Goal: Transaction & Acquisition: Subscribe to service/newsletter

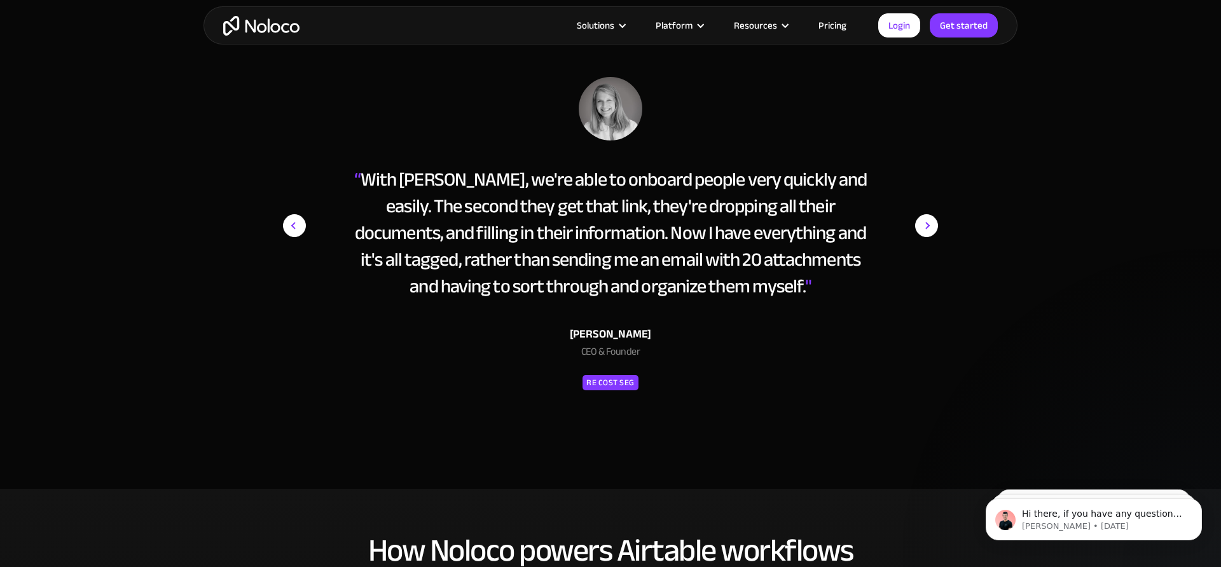
scroll to position [1988, 0]
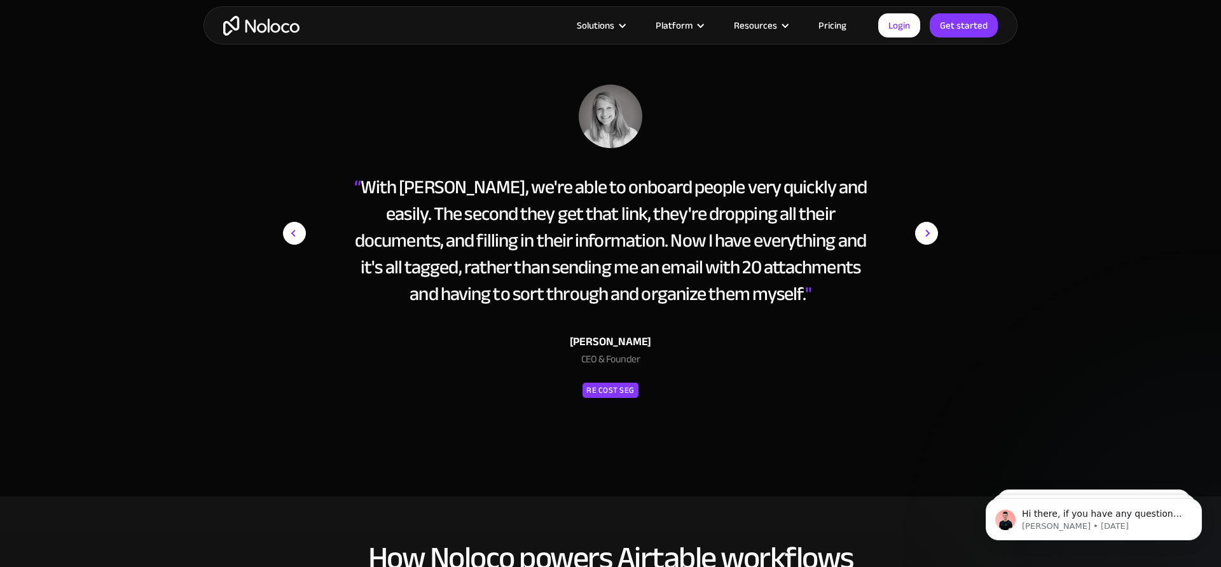
click at [929, 212] on img "next slide" at bounding box center [926, 234] width 23 height 298
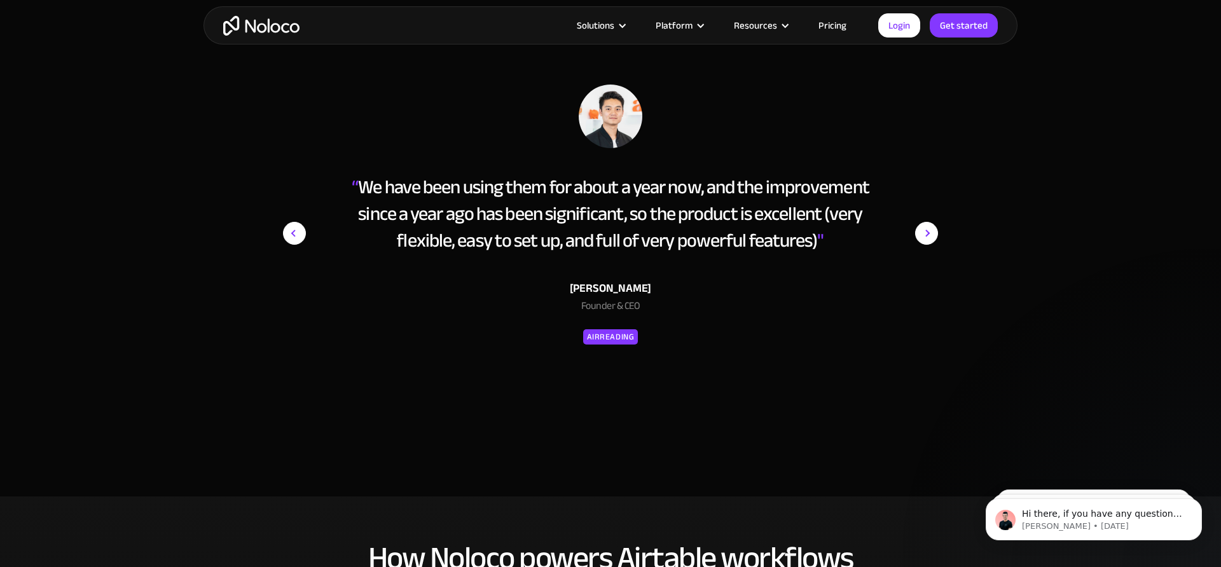
click at [929, 212] on img "next slide" at bounding box center [926, 234] width 23 height 298
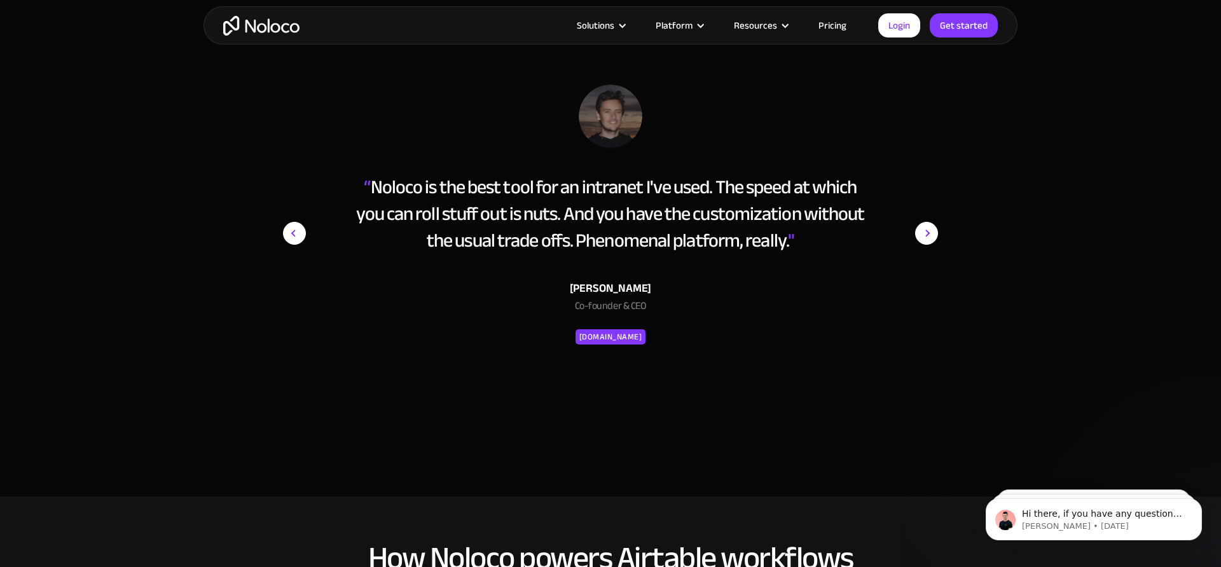
click at [929, 213] on img "next slide" at bounding box center [926, 234] width 23 height 298
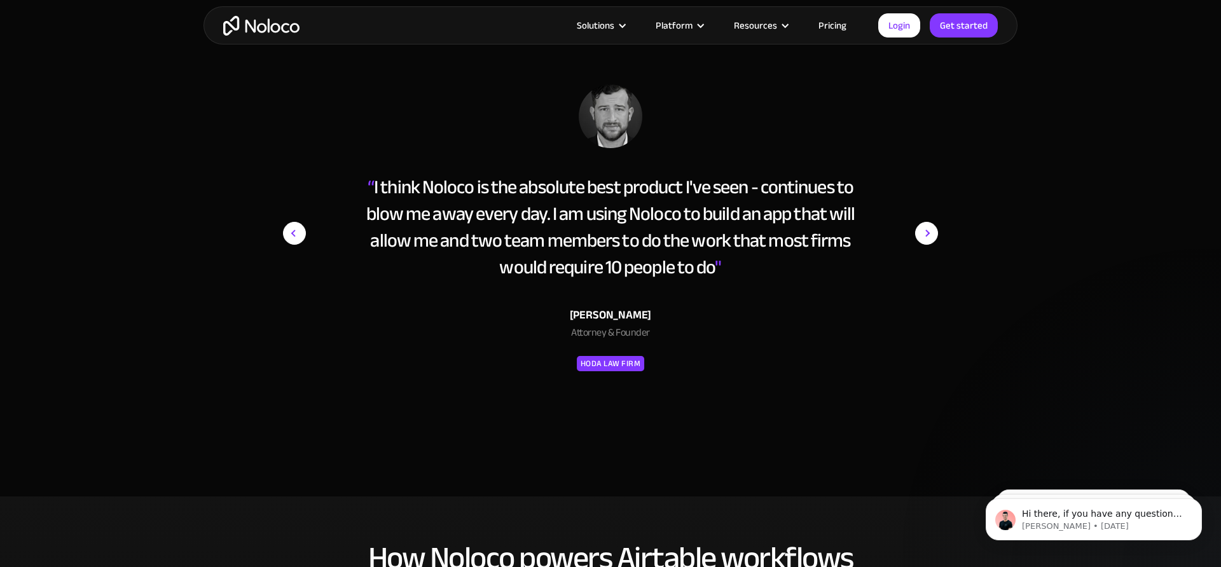
click at [929, 214] on img "next slide" at bounding box center [926, 234] width 23 height 298
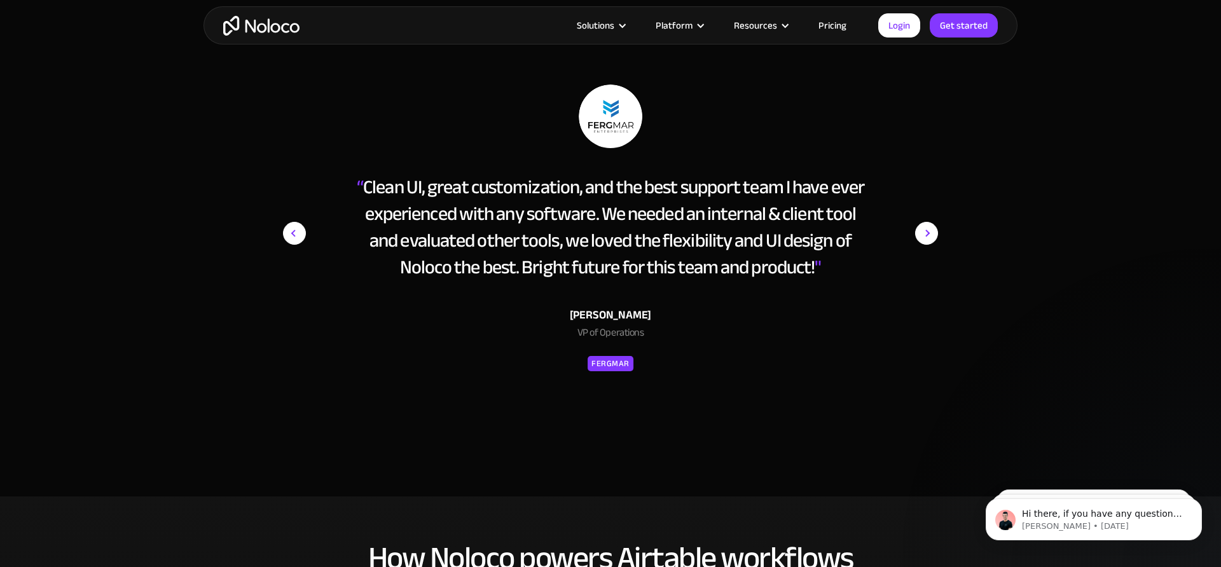
click at [929, 214] on img "next slide" at bounding box center [926, 234] width 23 height 298
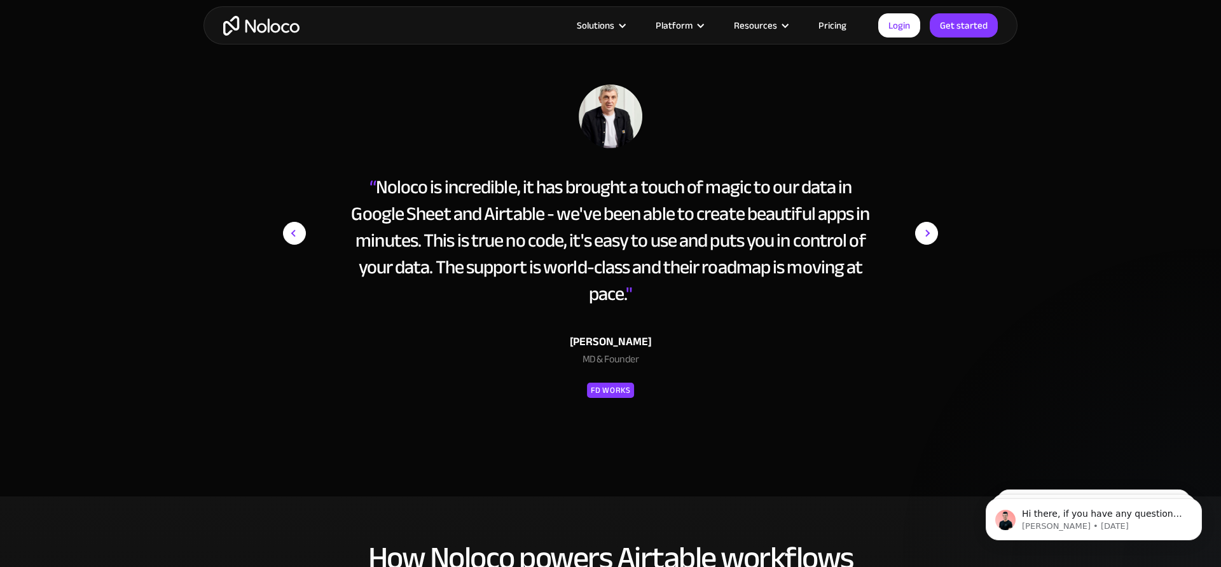
click at [932, 212] on img "next slide" at bounding box center [926, 234] width 23 height 298
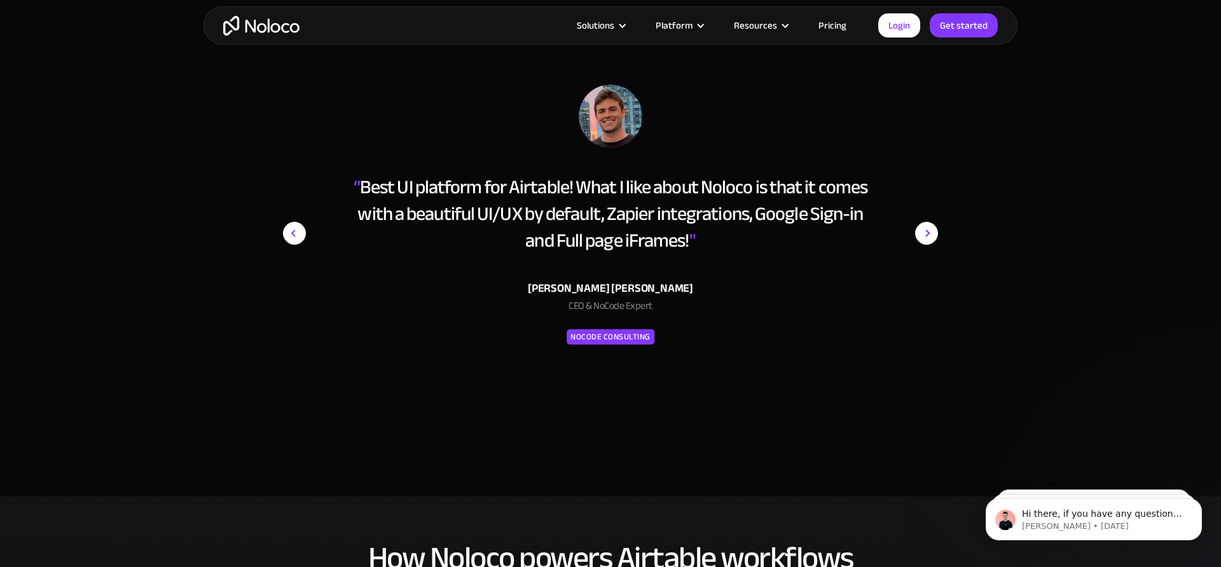
click at [932, 212] on img "next slide" at bounding box center [926, 234] width 23 height 298
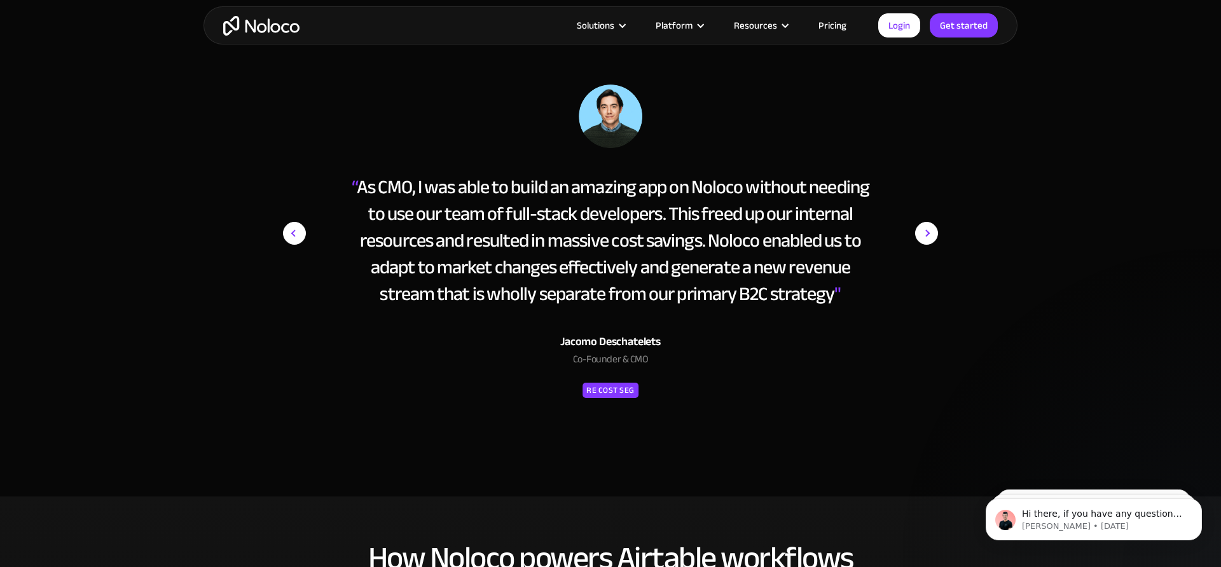
click at [932, 212] on img "next slide" at bounding box center [926, 234] width 23 height 298
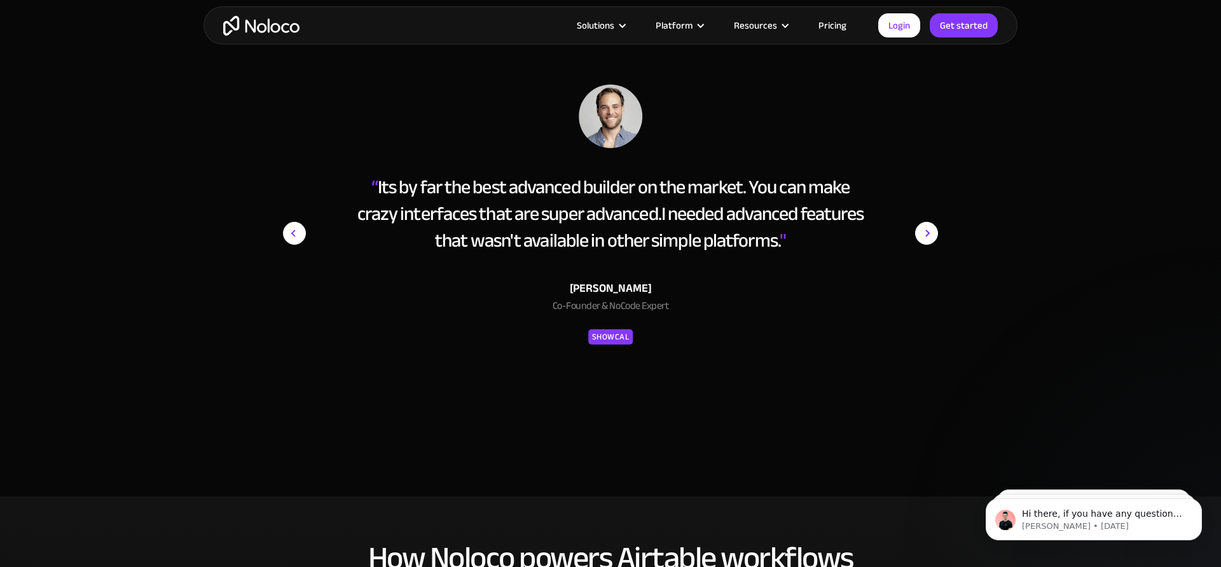
click at [932, 212] on img "next slide" at bounding box center [926, 234] width 23 height 298
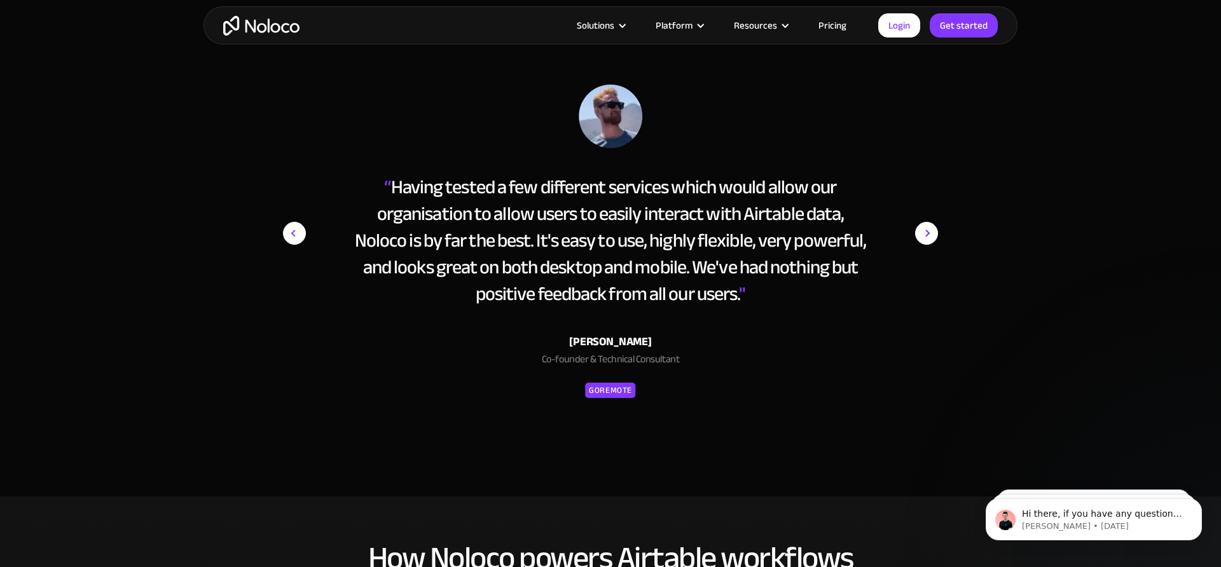
click at [932, 212] on img "next slide" at bounding box center [926, 234] width 23 height 298
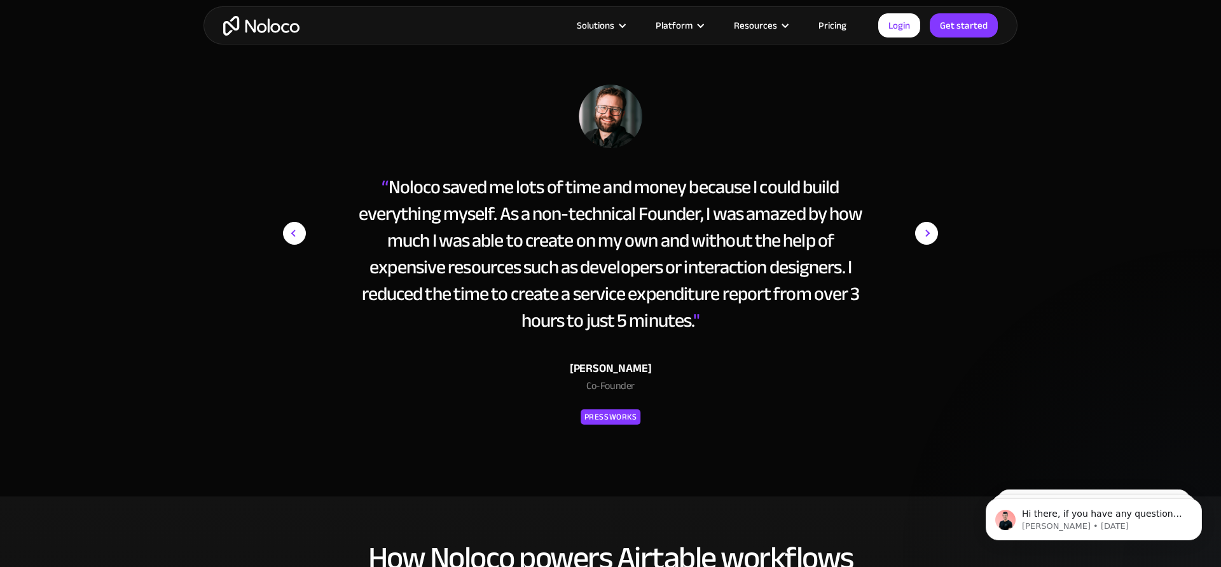
click at [932, 212] on img "next slide" at bounding box center [926, 234] width 23 height 298
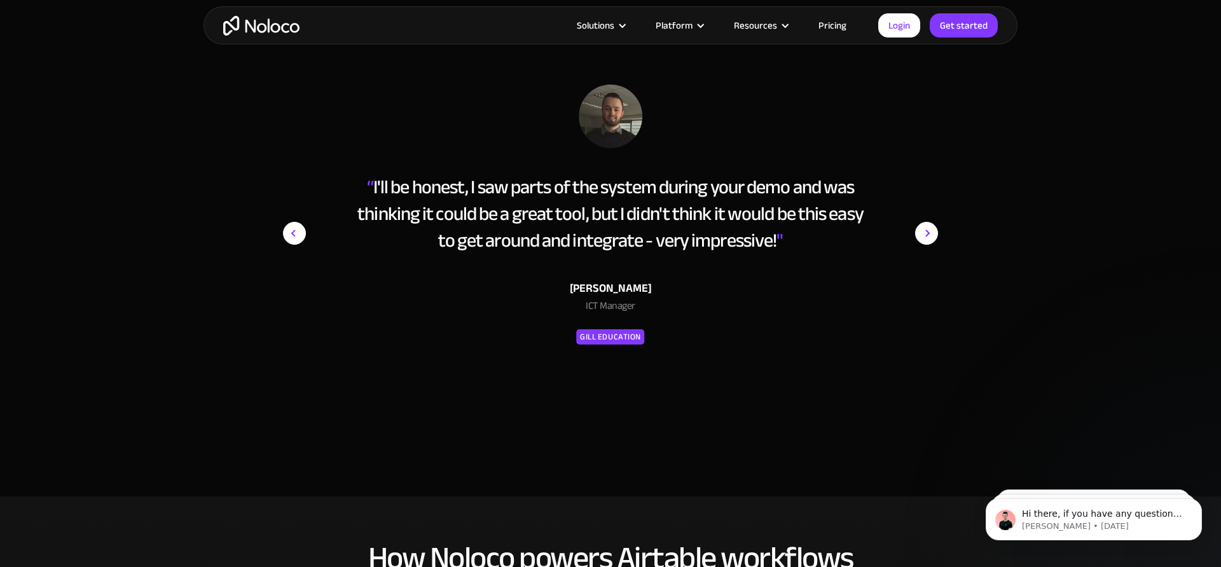
click at [932, 212] on img "next slide" at bounding box center [926, 234] width 23 height 298
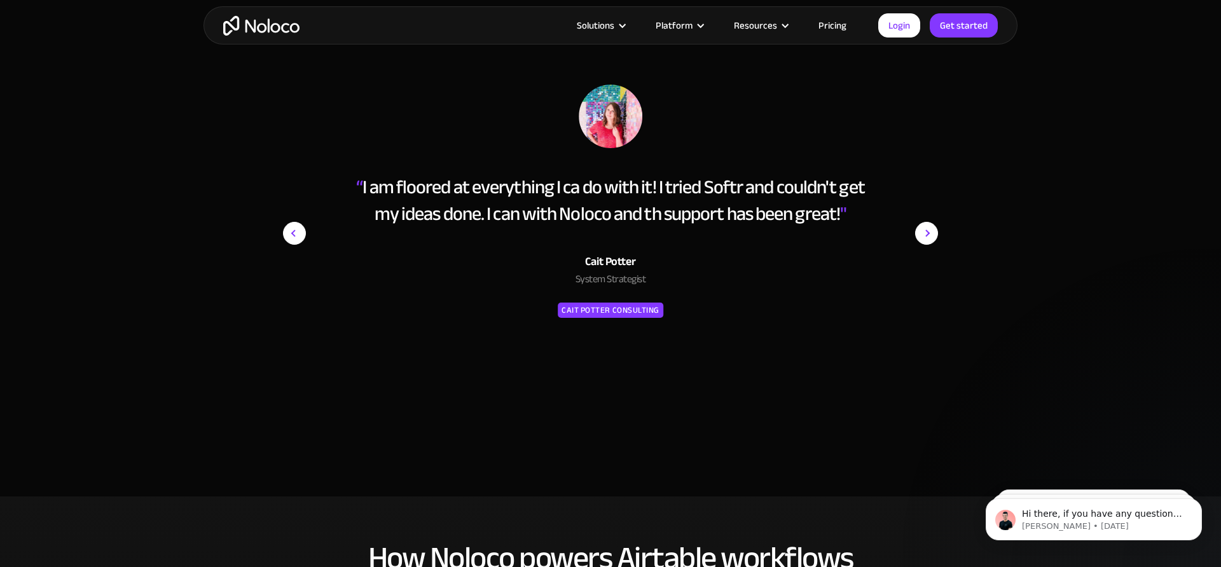
click at [932, 212] on img "next slide" at bounding box center [926, 234] width 23 height 298
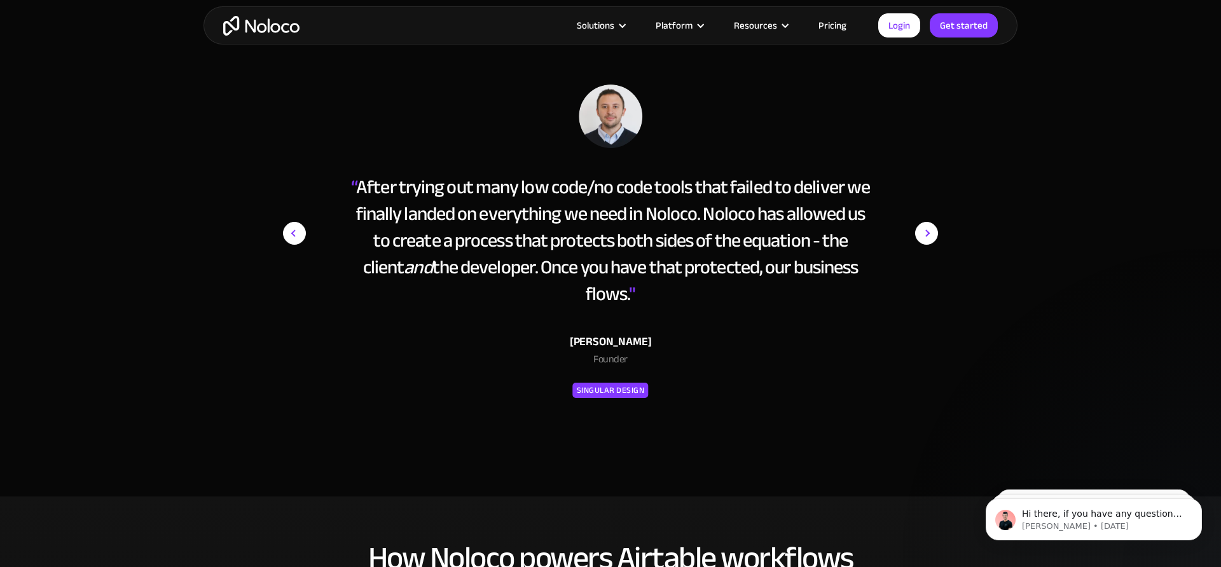
click at [932, 212] on img "next slide" at bounding box center [926, 234] width 23 height 298
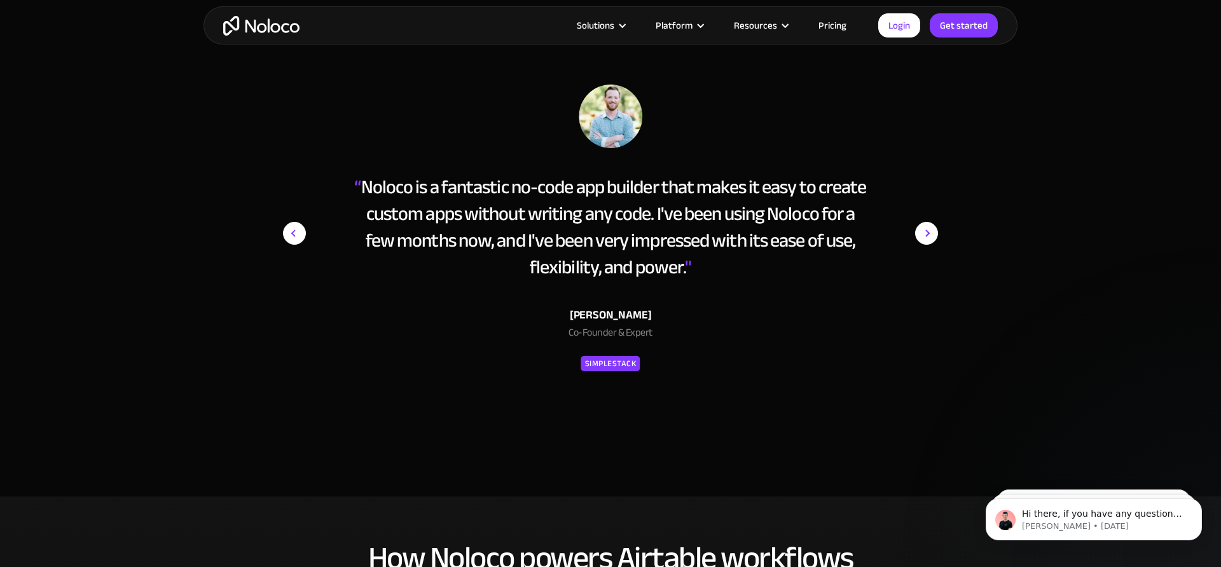
click at [932, 212] on img "next slide" at bounding box center [926, 234] width 23 height 298
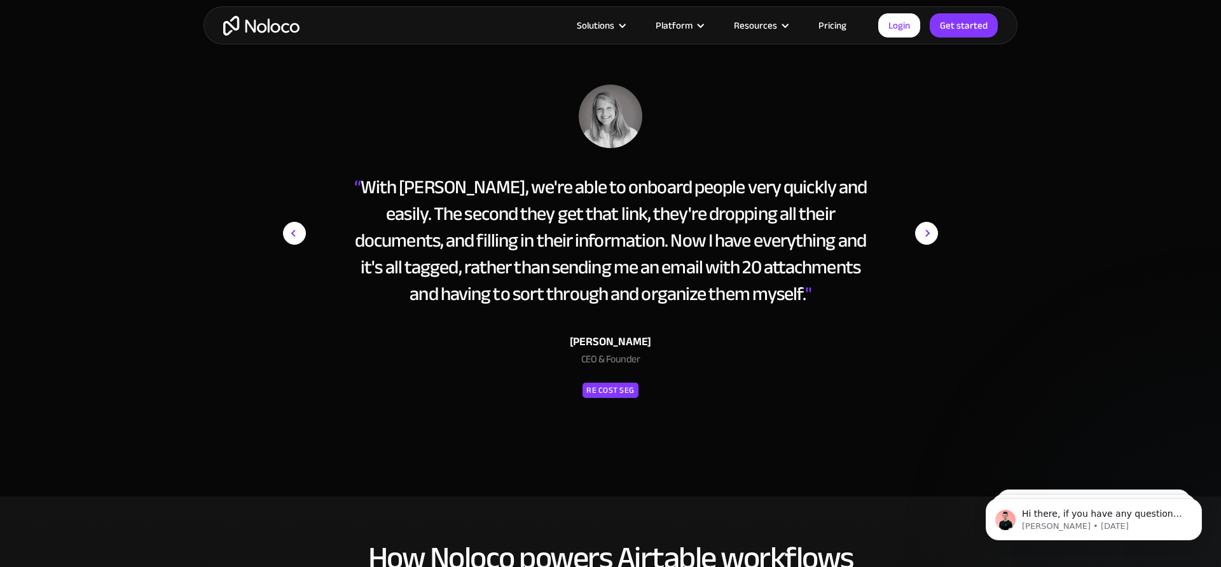
click at [933, 212] on img "next slide" at bounding box center [926, 234] width 23 height 298
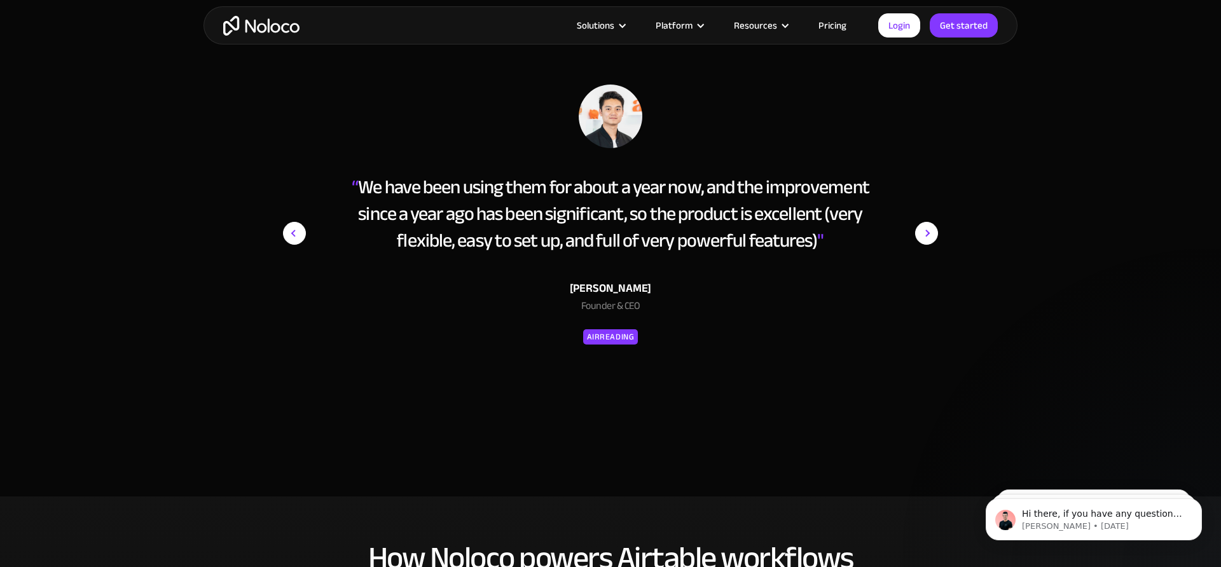
click at [933, 212] on img "next slide" at bounding box center [926, 234] width 23 height 298
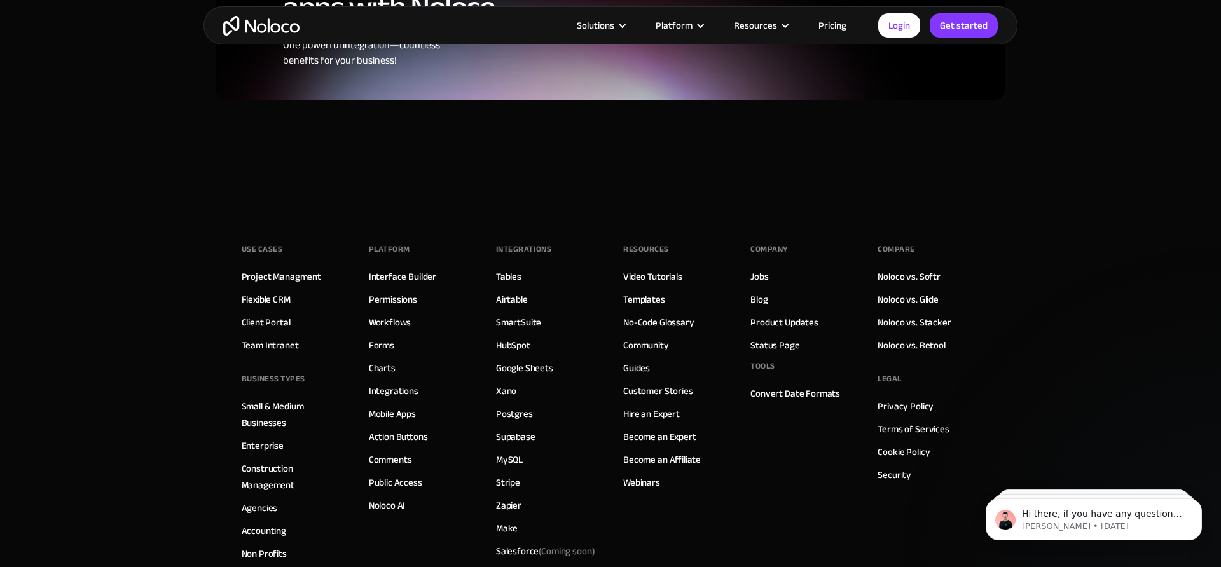
scroll to position [3354, 0]
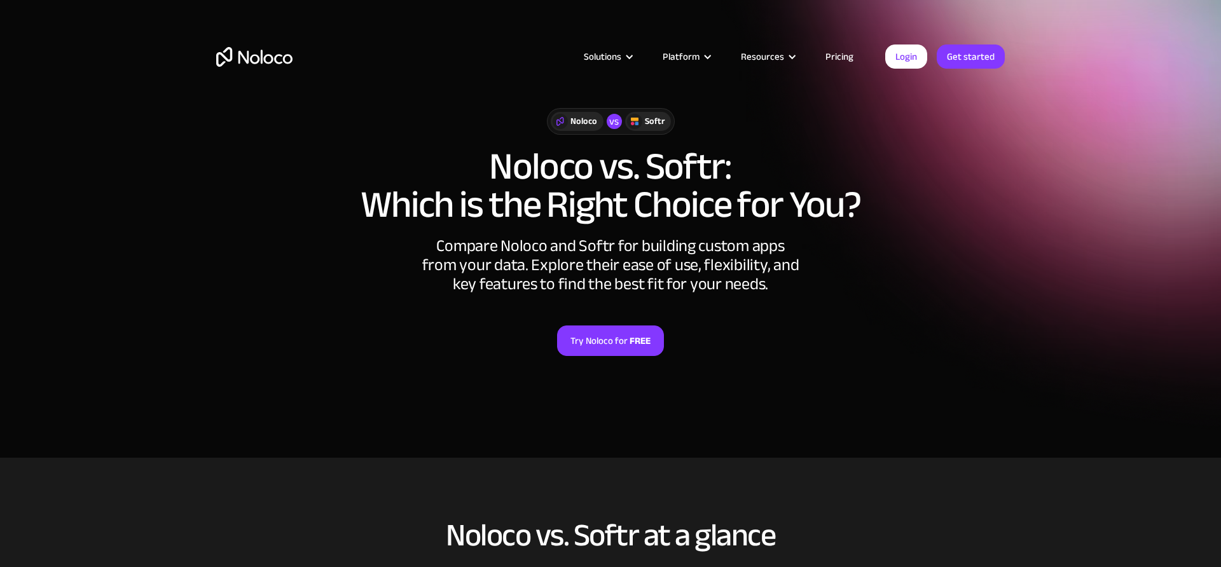
click at [839, 114] on div "Solutions Use Cases Business Types Project Management Keep track of customers, …" at bounding box center [610, 60] width 1221 height 120
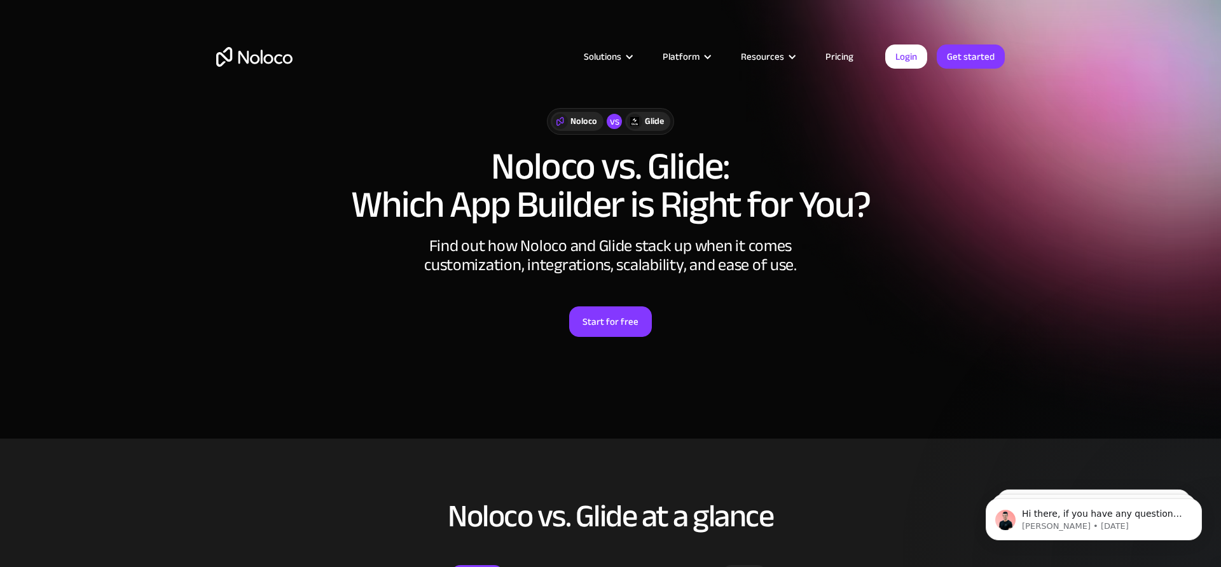
click at [793, 6] on div "Solutions Use Cases Business Types Project Management Keep track of customers, …" at bounding box center [610, 60] width 1221 height 120
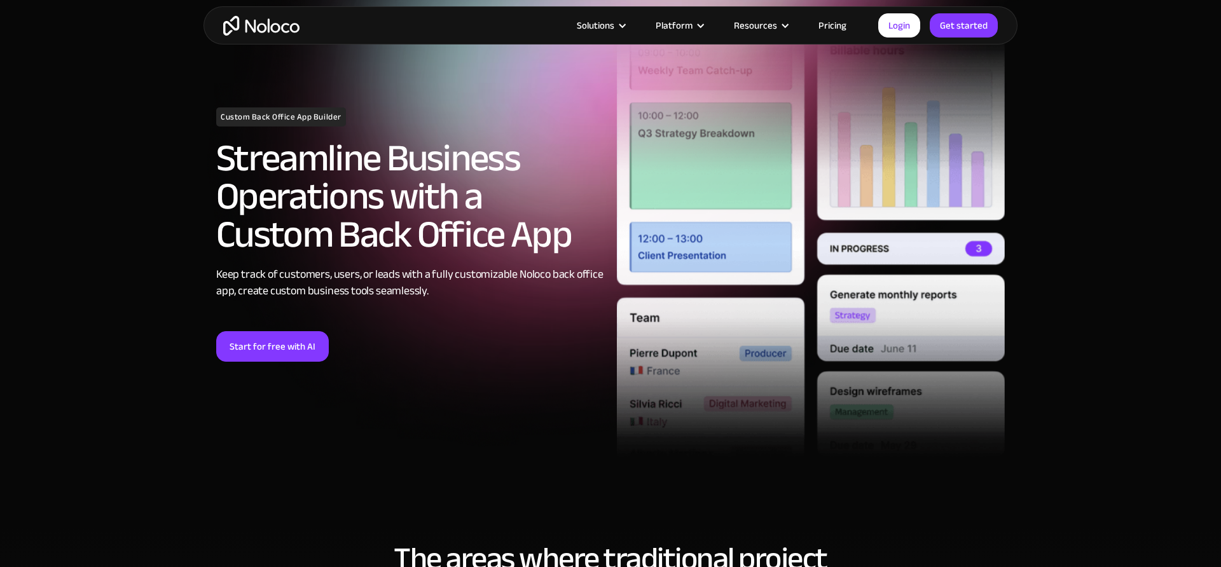
scroll to position [117, 0]
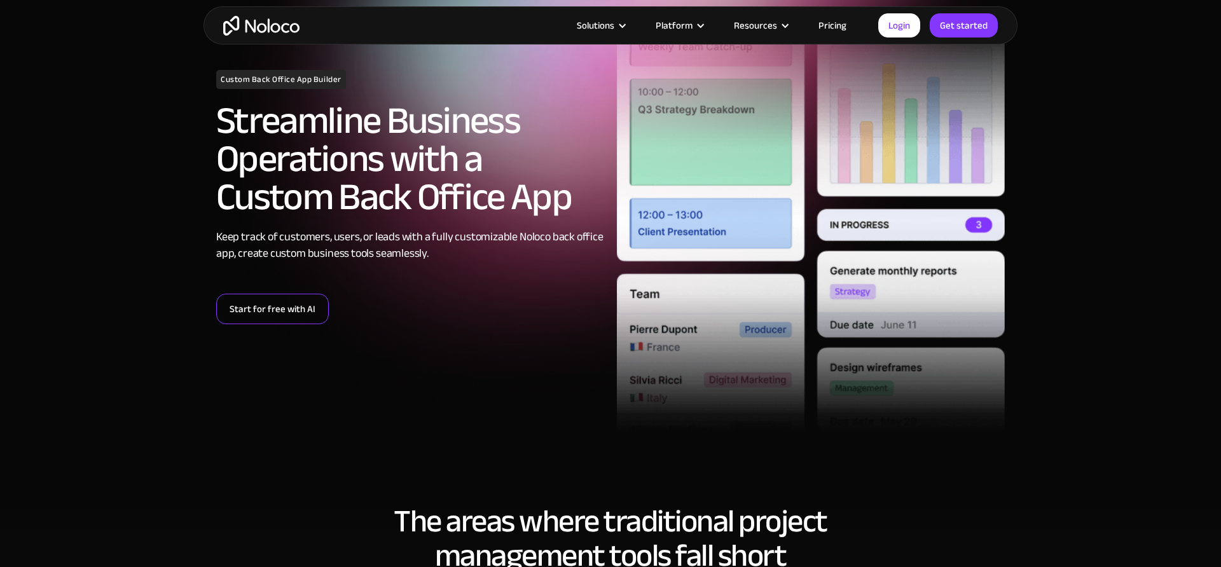
click at [296, 306] on link "Start for free with AI" at bounding box center [272, 309] width 113 height 31
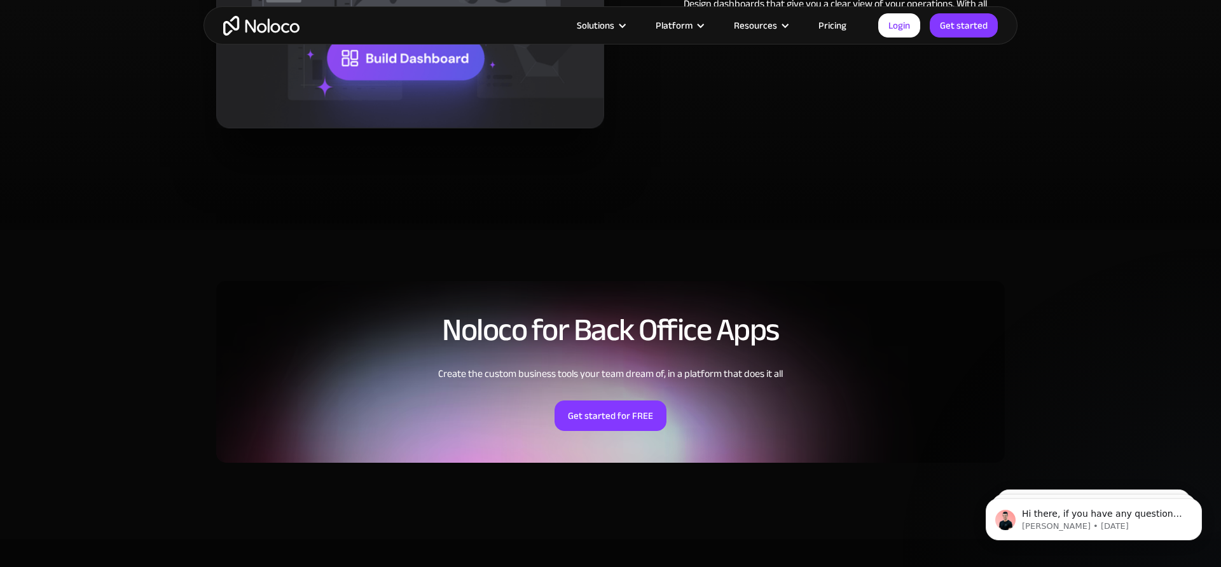
scroll to position [2848, 0]
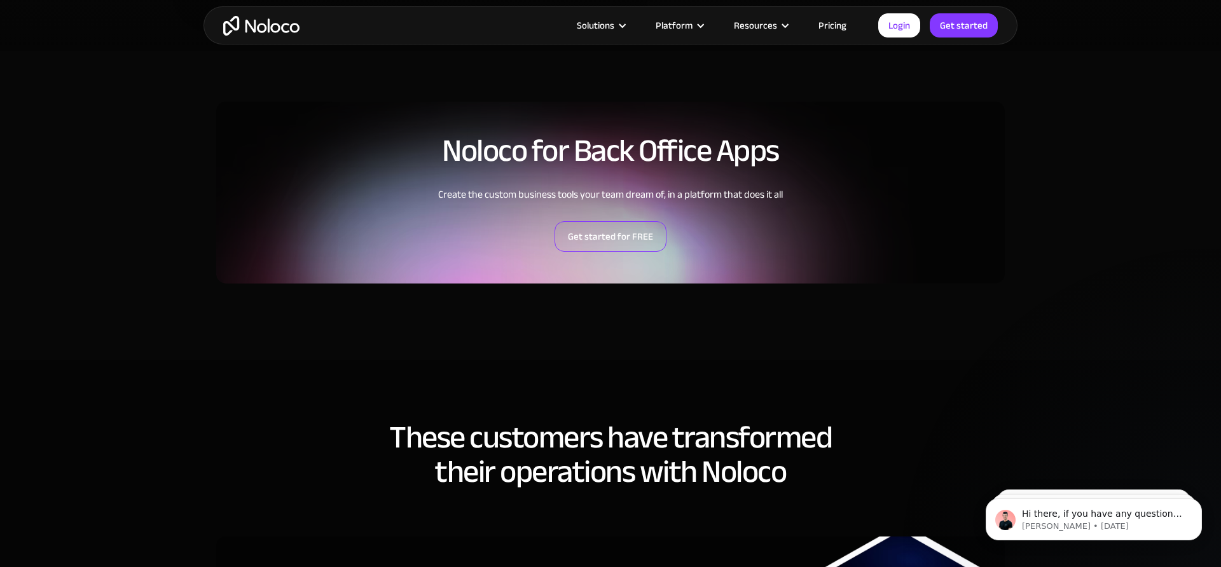
click at [603, 246] on link "Get started for FREE" at bounding box center [610, 236] width 112 height 31
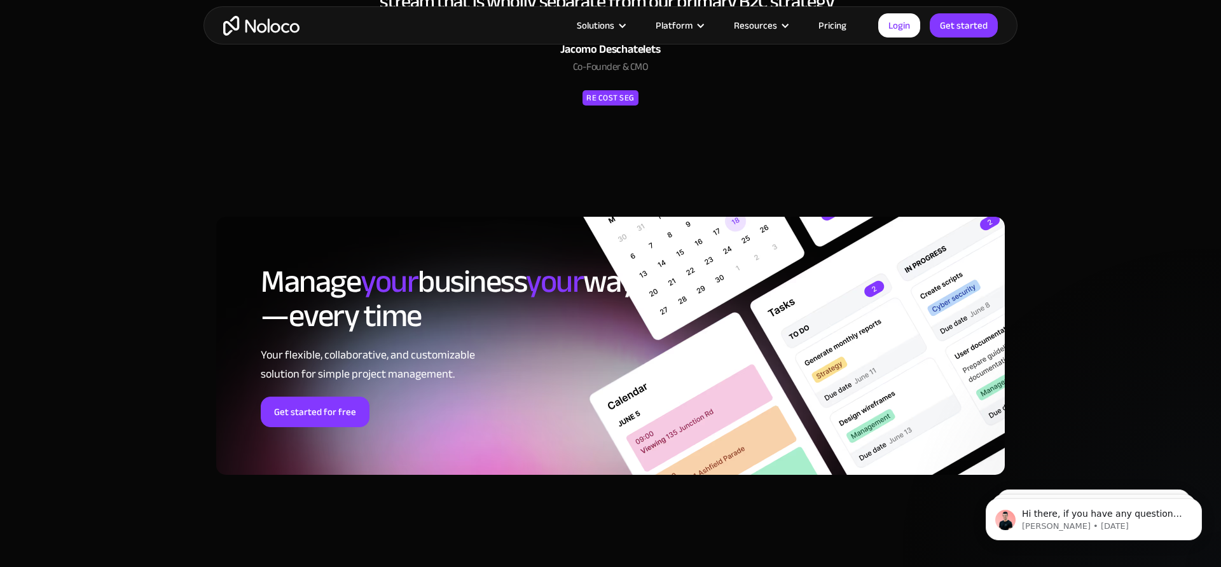
scroll to position [4888, 0]
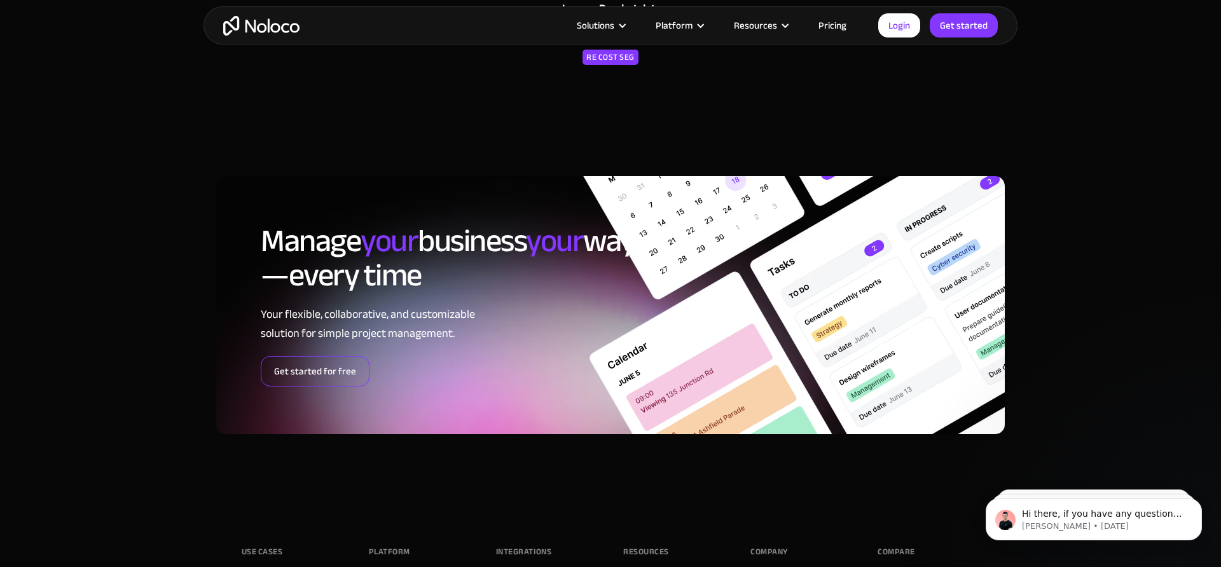
click at [333, 369] on link "Get started for free" at bounding box center [315, 371] width 109 height 31
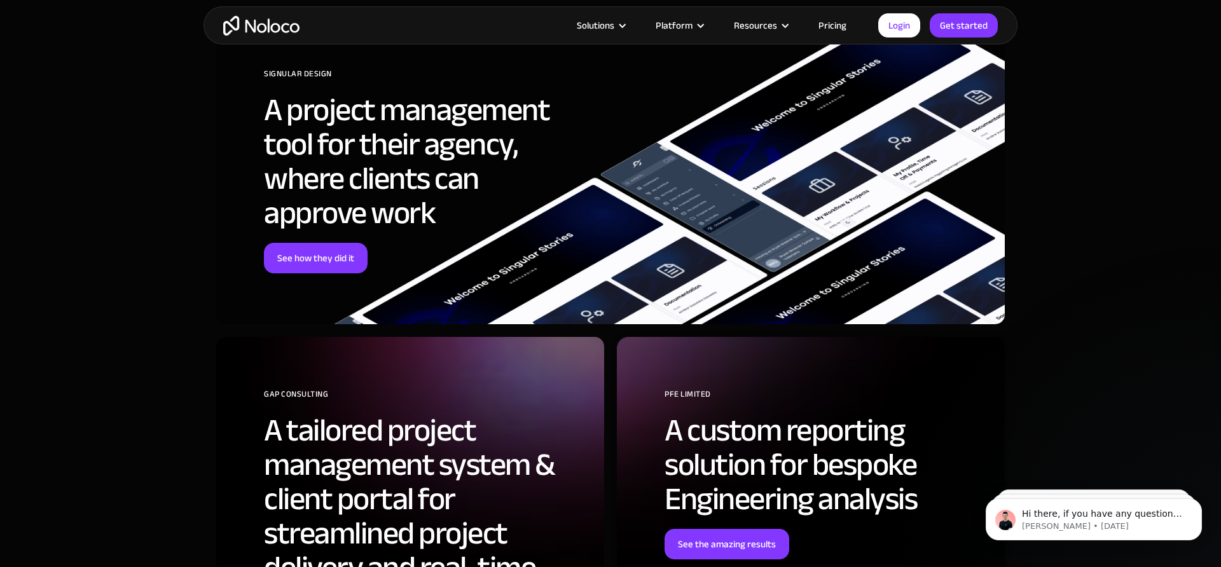
scroll to position [3365, 0]
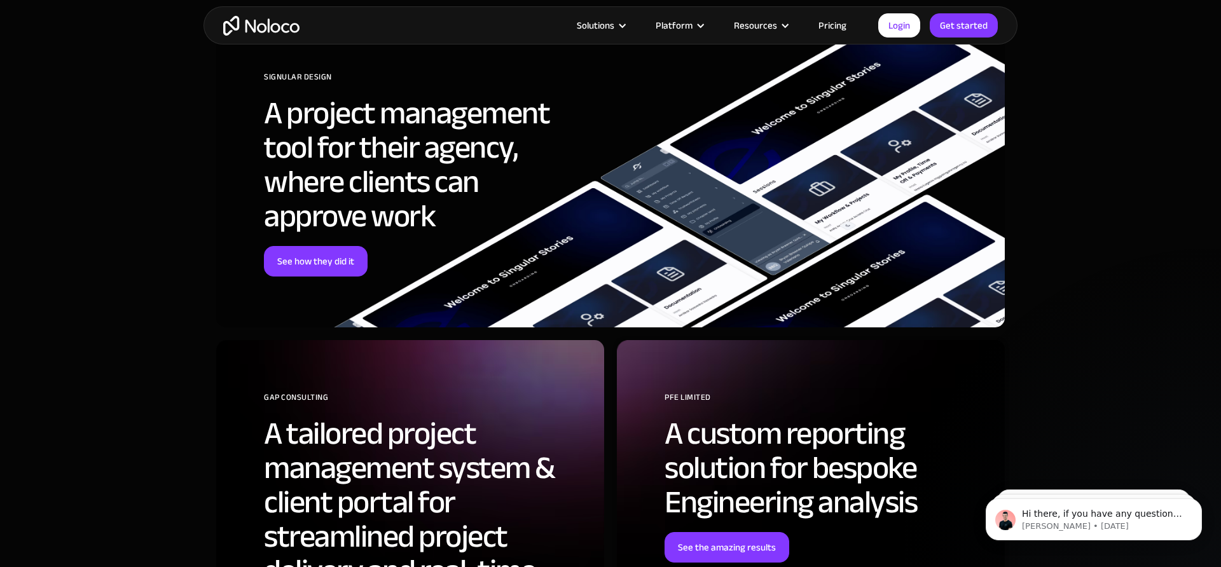
click at [287, 233] on h2 "A project management tool for their agency, where clients can approve work" at bounding box center [424, 164] width 321 height 137
click at [291, 268] on link "See how they did it" at bounding box center [316, 261] width 104 height 31
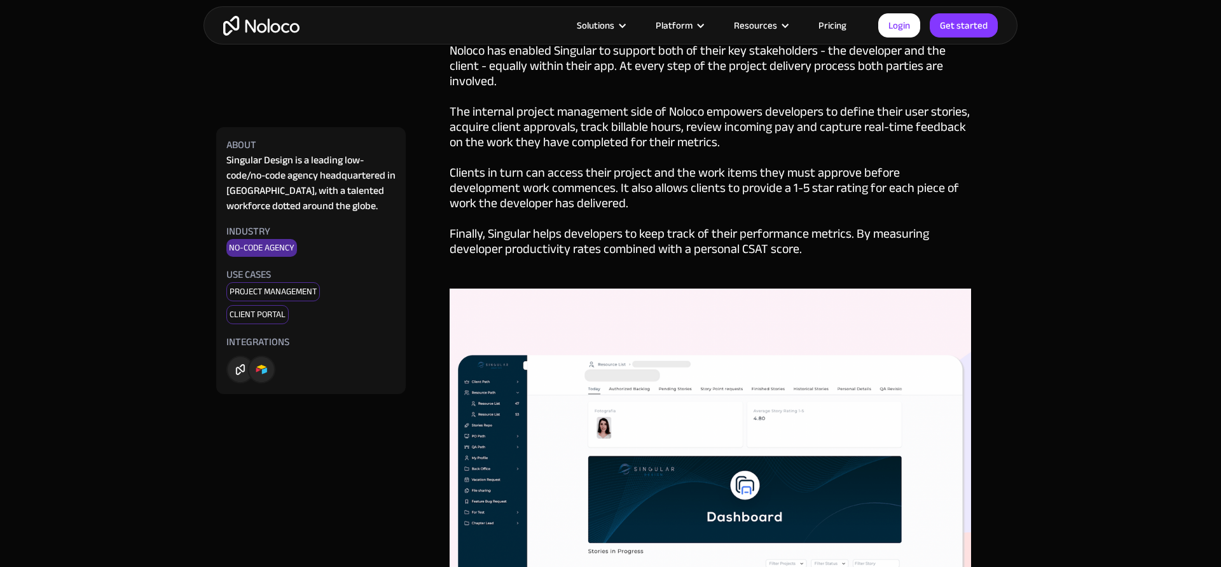
scroll to position [2464, 0]
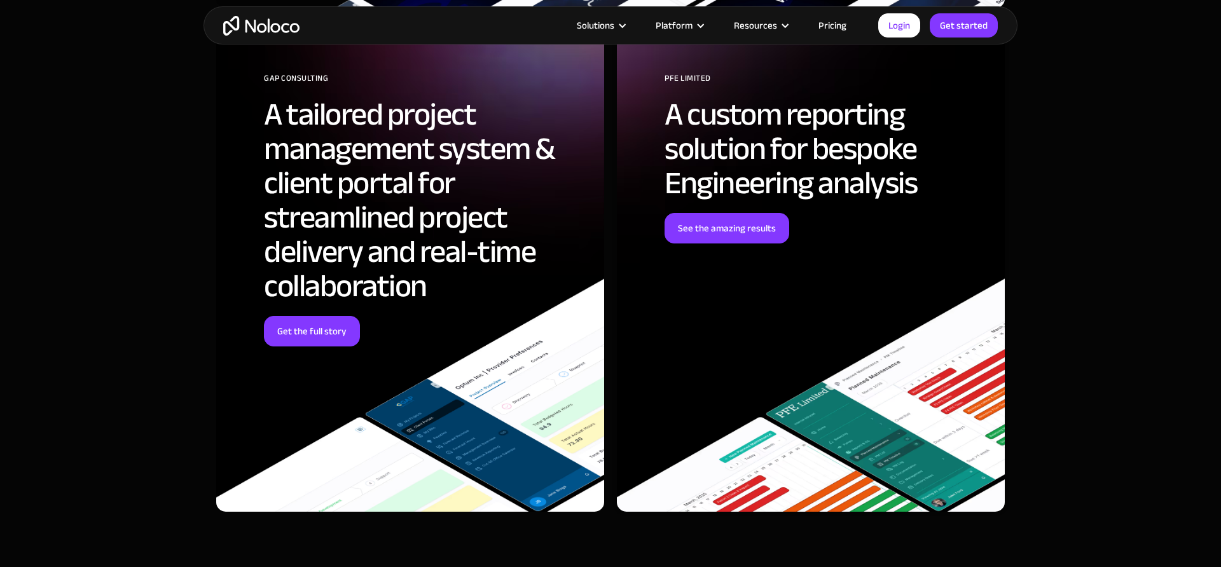
scroll to position [3749, 0]
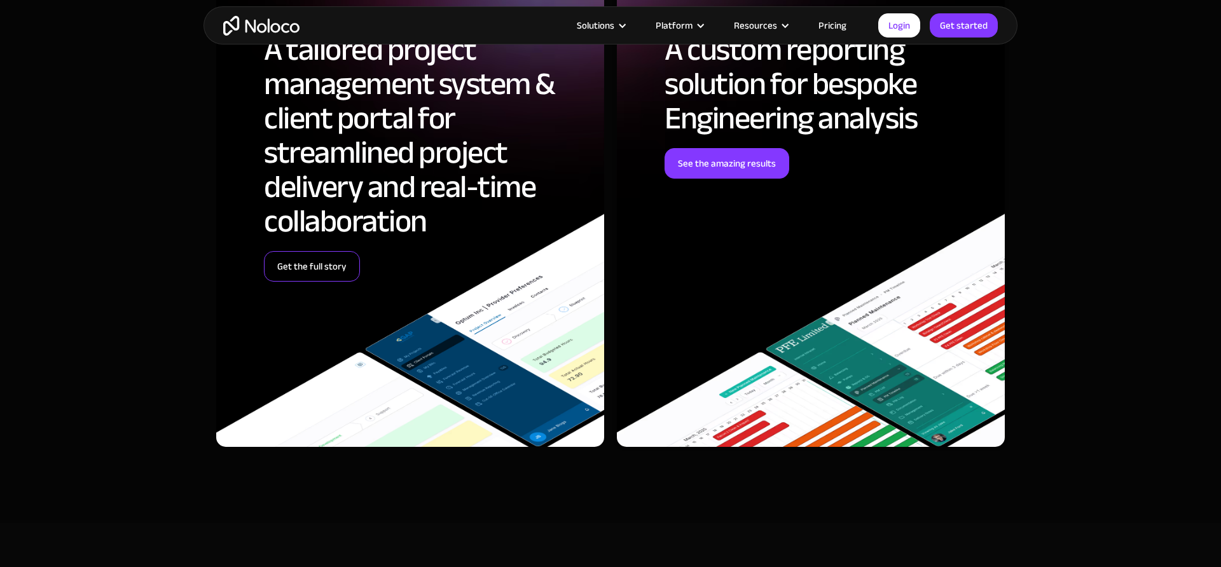
click at [330, 256] on link "Get the full story" at bounding box center [312, 266] width 96 height 31
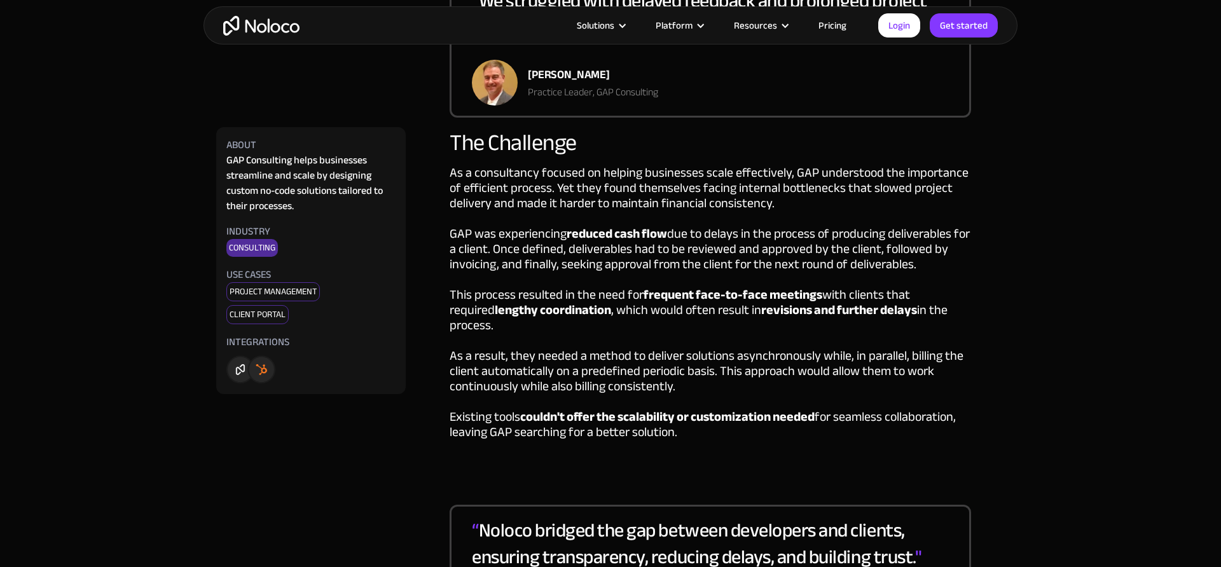
scroll to position [788, 0]
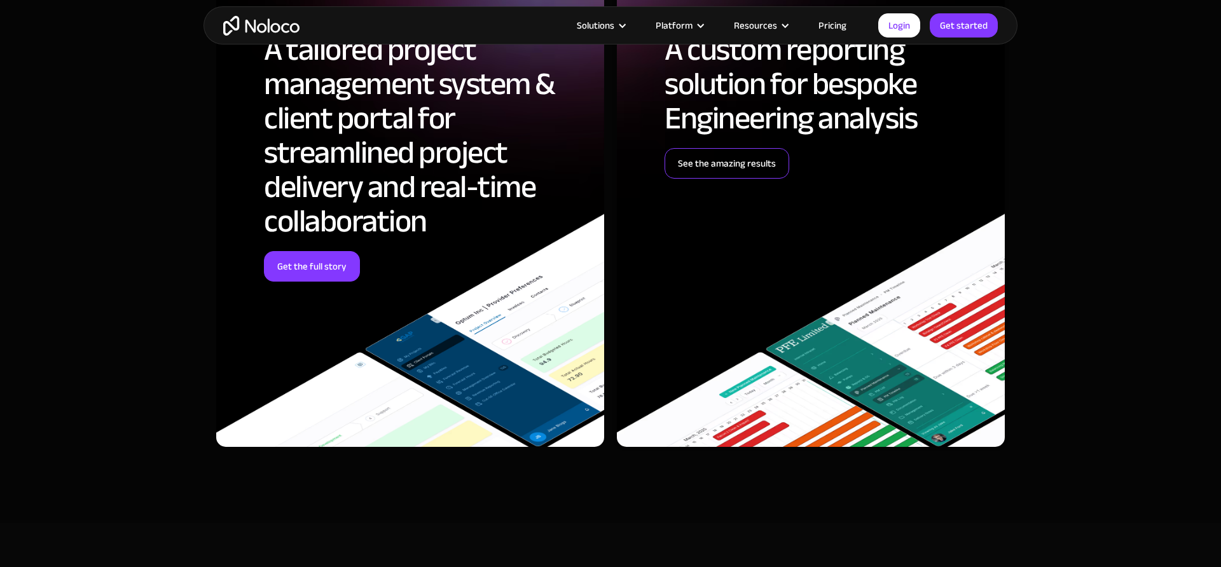
click at [717, 172] on link "See the amazing results" at bounding box center [726, 163] width 125 height 31
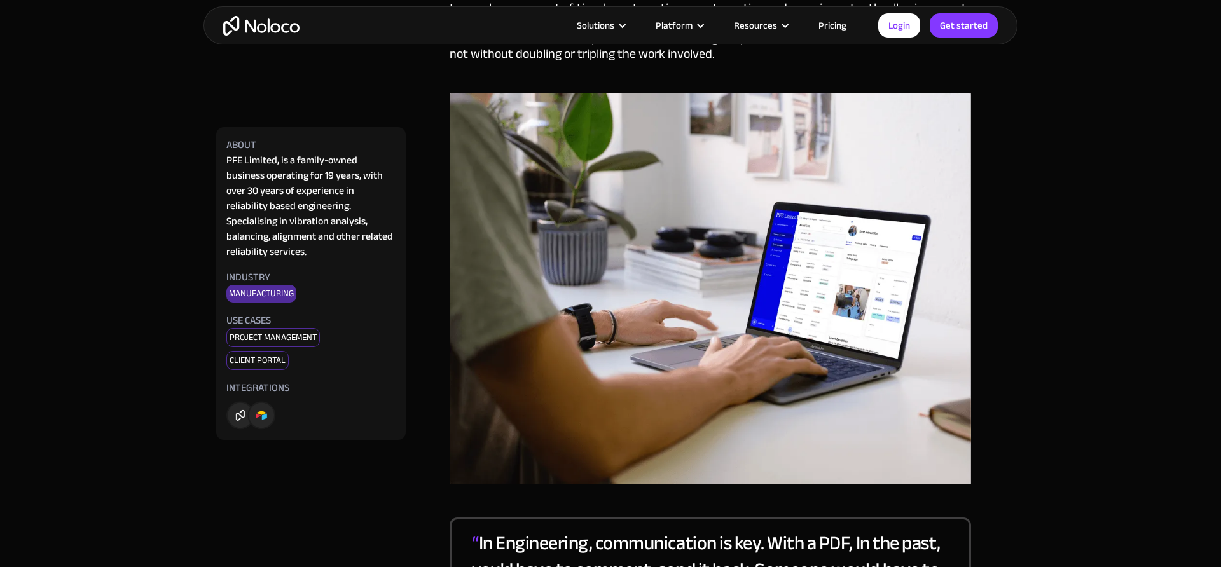
scroll to position [2778, 0]
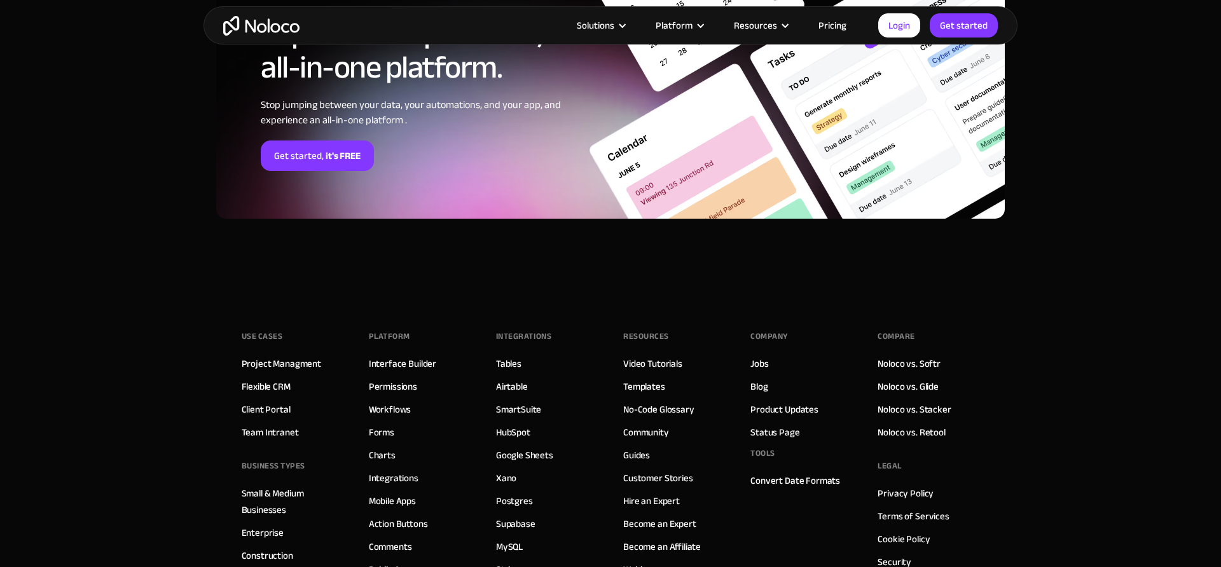
scroll to position [3255, 0]
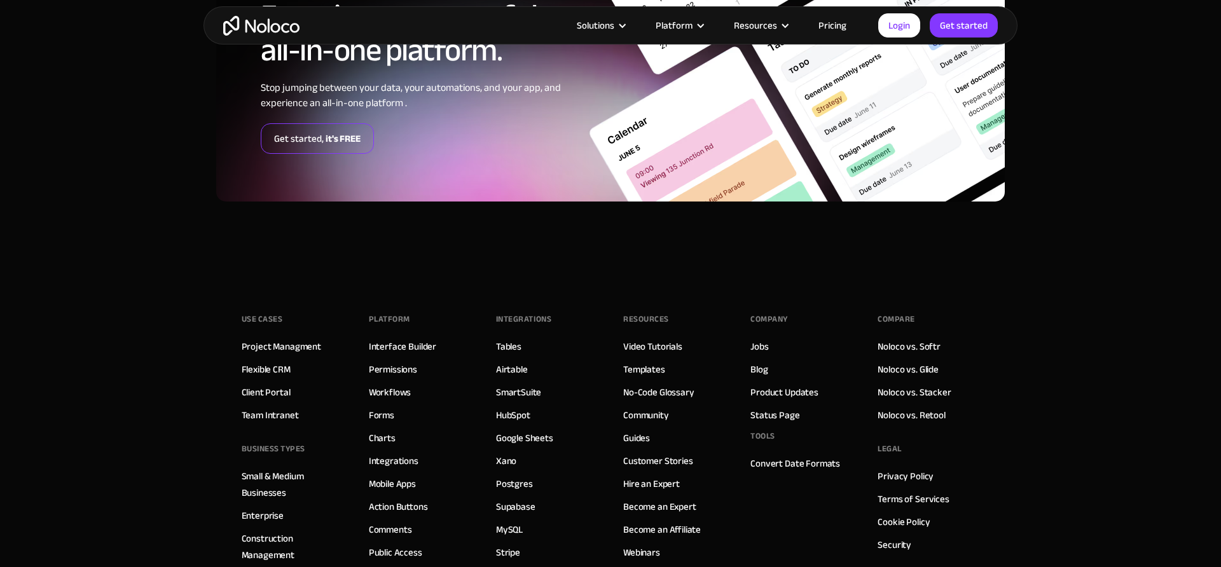
click at [346, 132] on strong "it's FREE" at bounding box center [343, 138] width 35 height 17
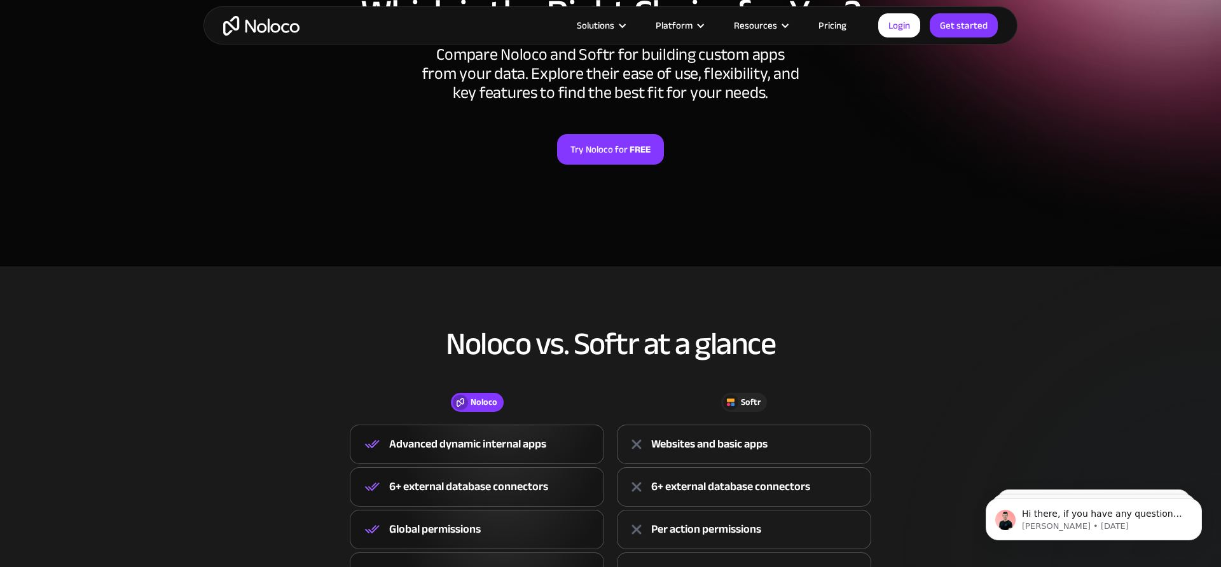
scroll to position [0, 0]
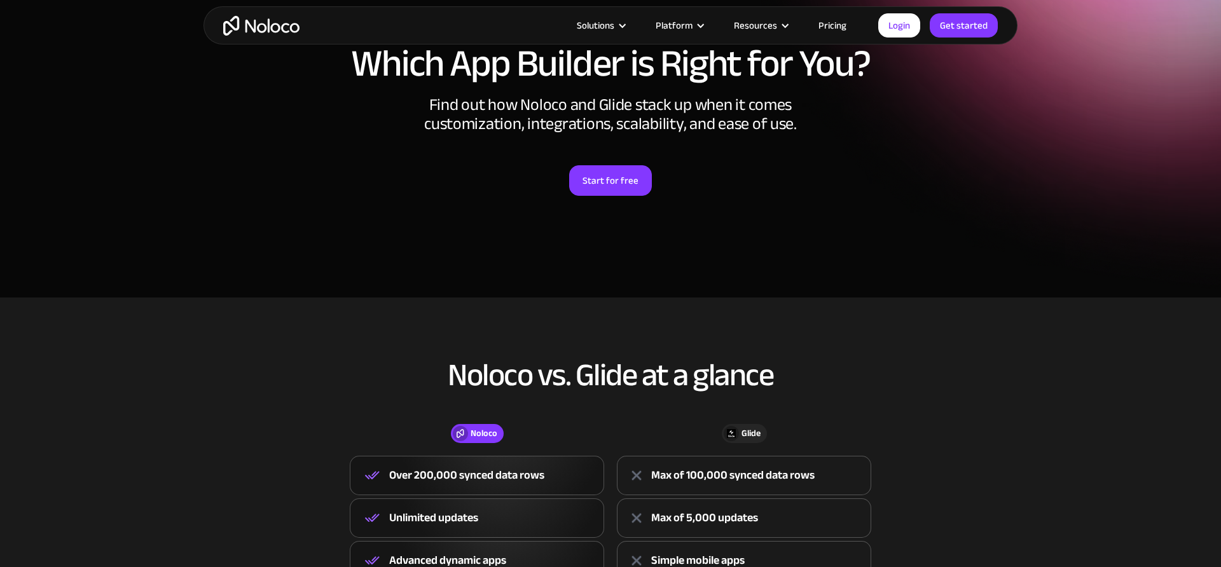
scroll to position [159, 0]
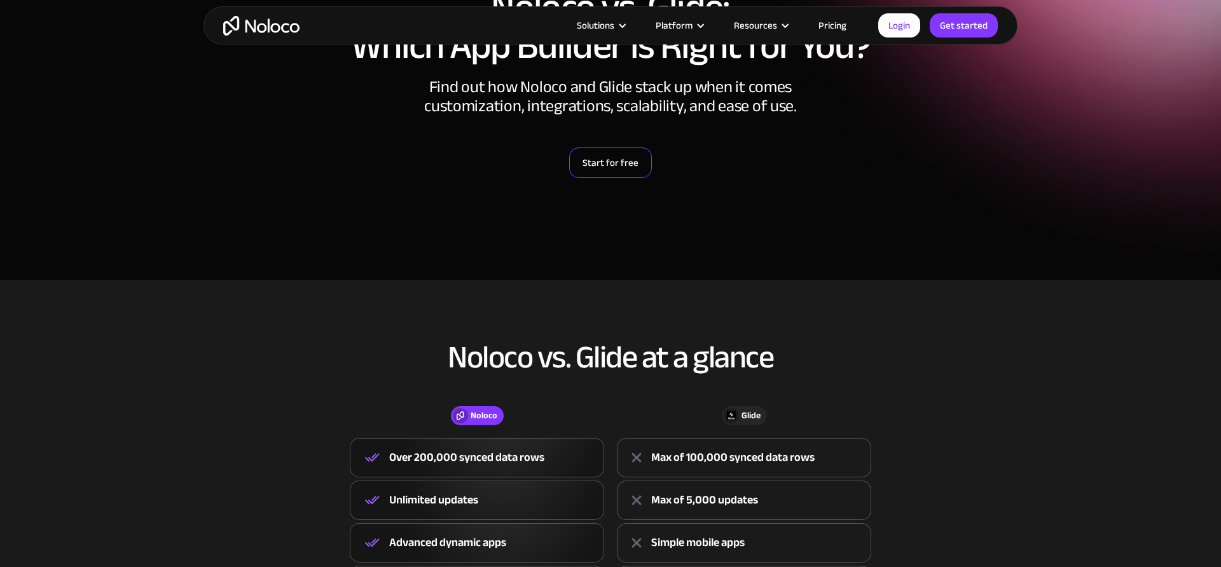
click at [607, 154] on link "Start for free" at bounding box center [610, 162] width 83 height 31
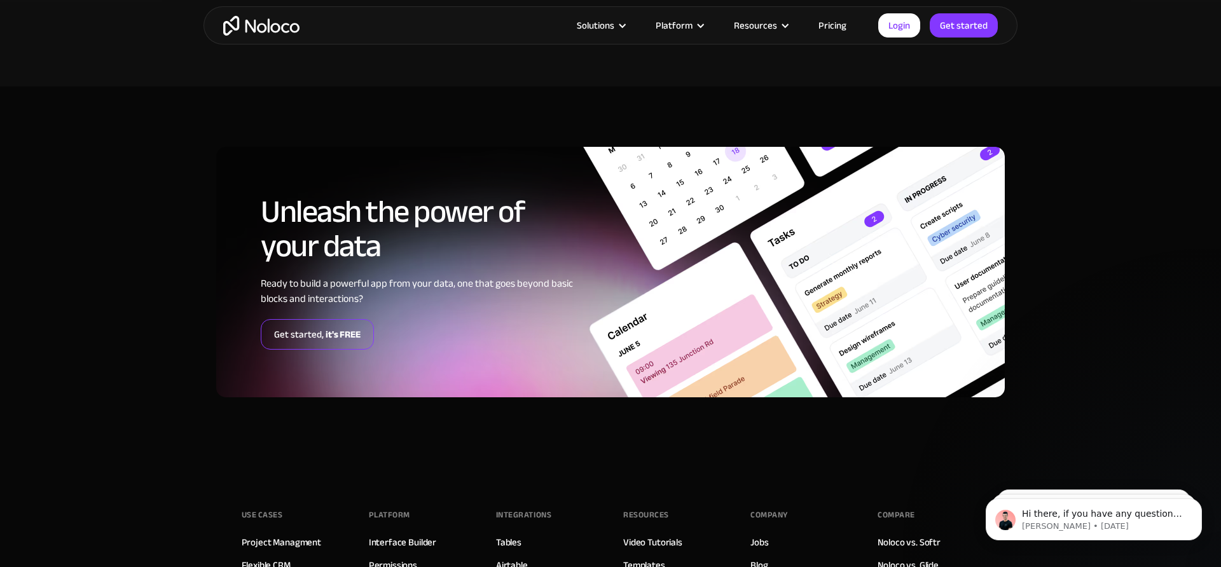
scroll to position [3072, 0]
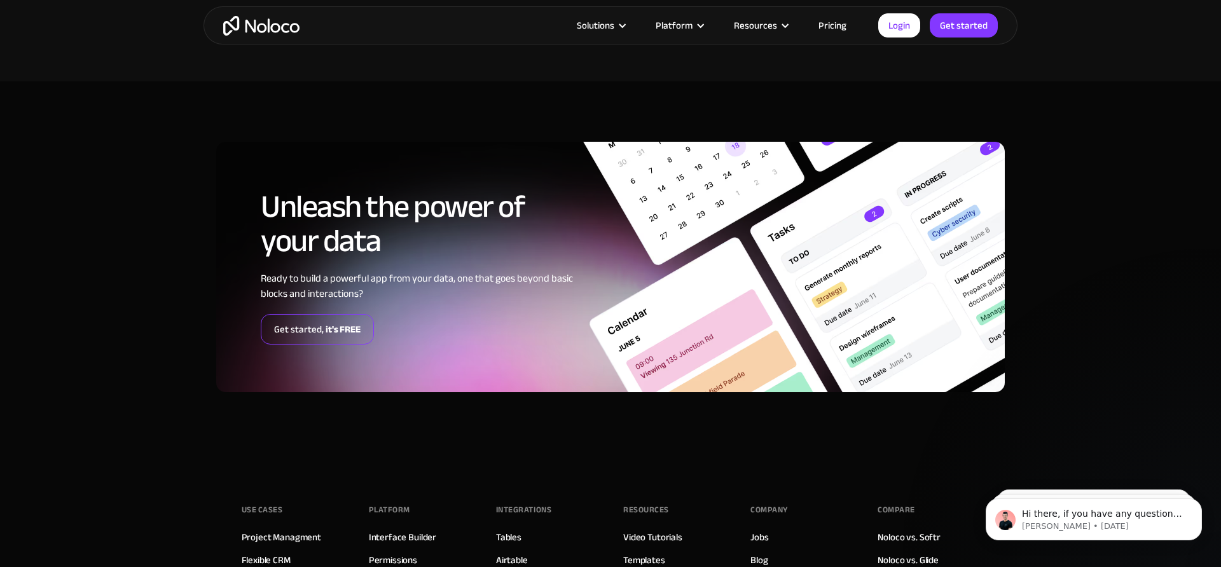
click at [338, 324] on strong "it's FREE" at bounding box center [343, 329] width 35 height 17
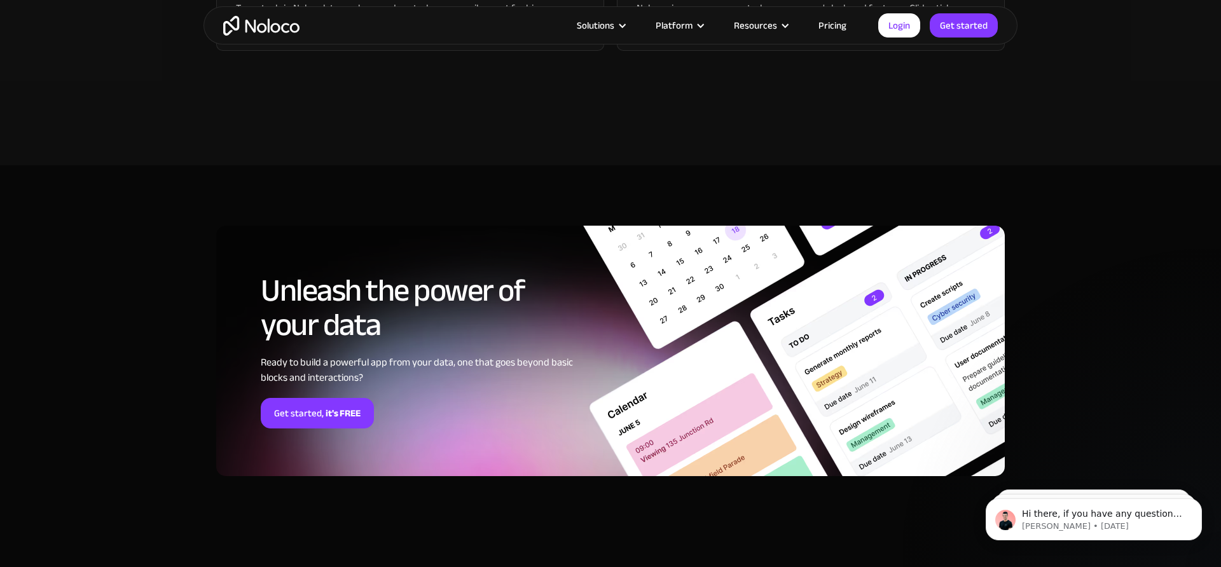
scroll to position [2542, 0]
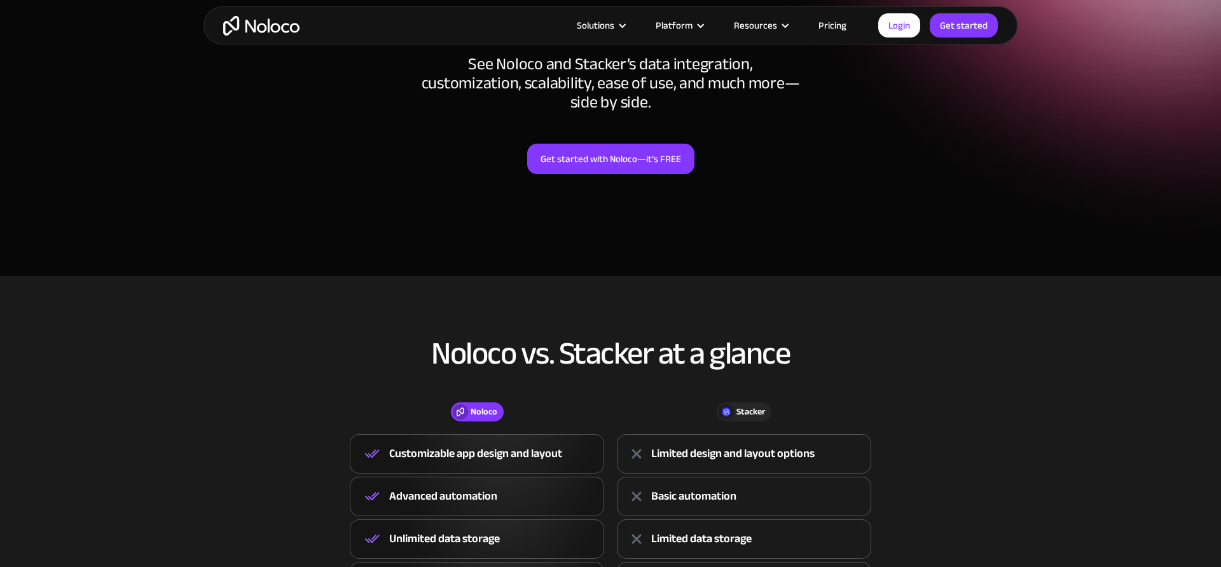
scroll to position [93, 0]
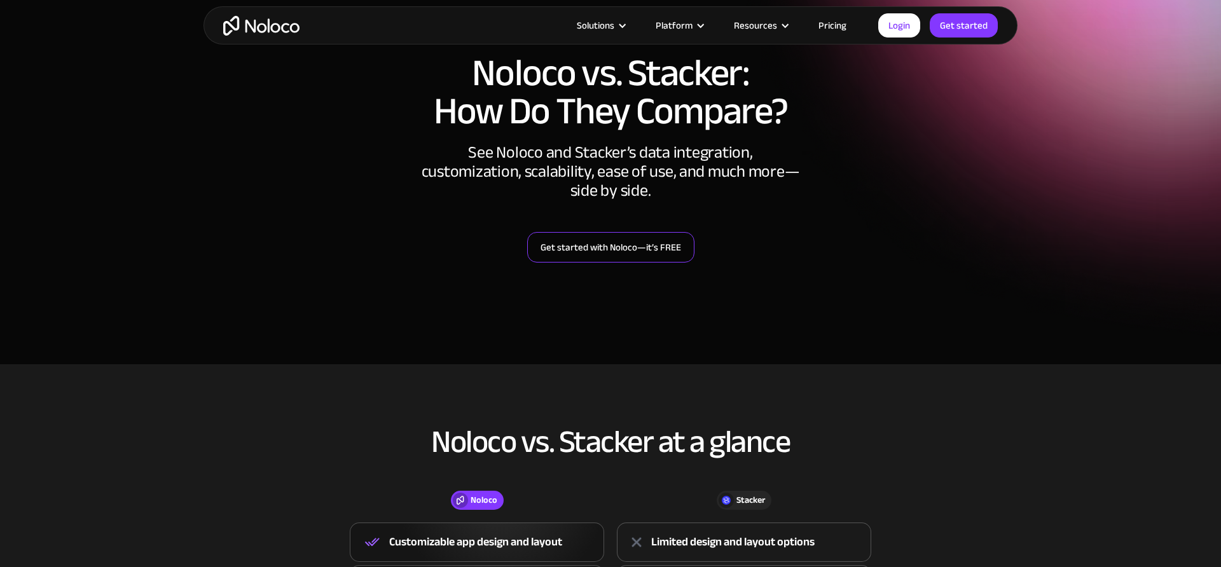
click at [639, 249] on link "Get started with Noloco—it’s FREE" at bounding box center [610, 247] width 167 height 31
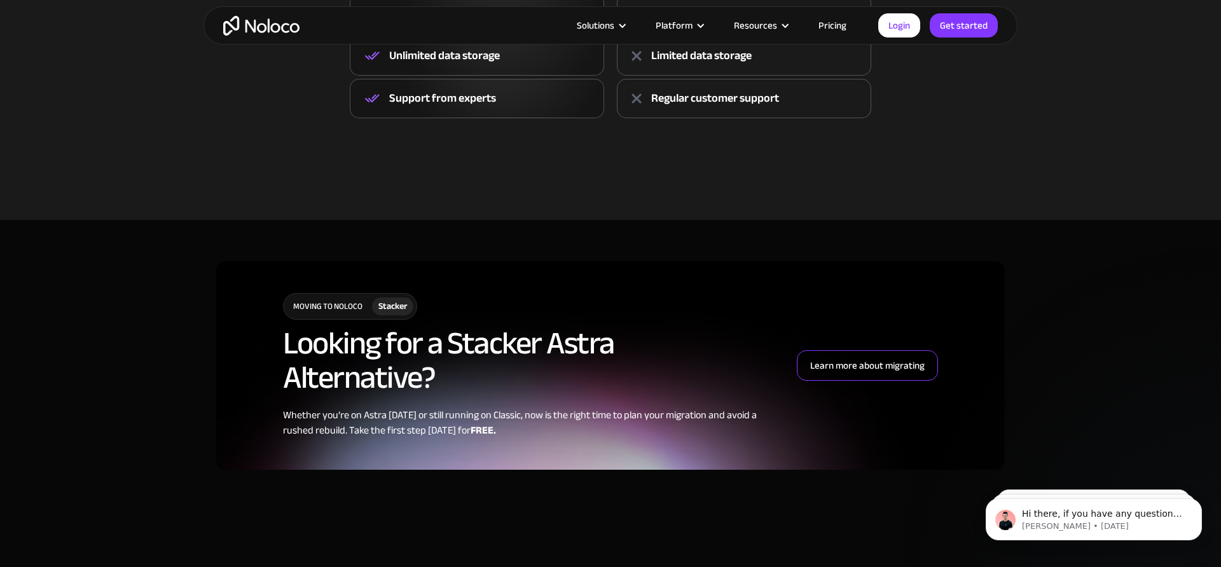
scroll to position [0, 0]
click at [868, 374] on div "Learn more about migrating" at bounding box center [867, 365] width 114 height 17
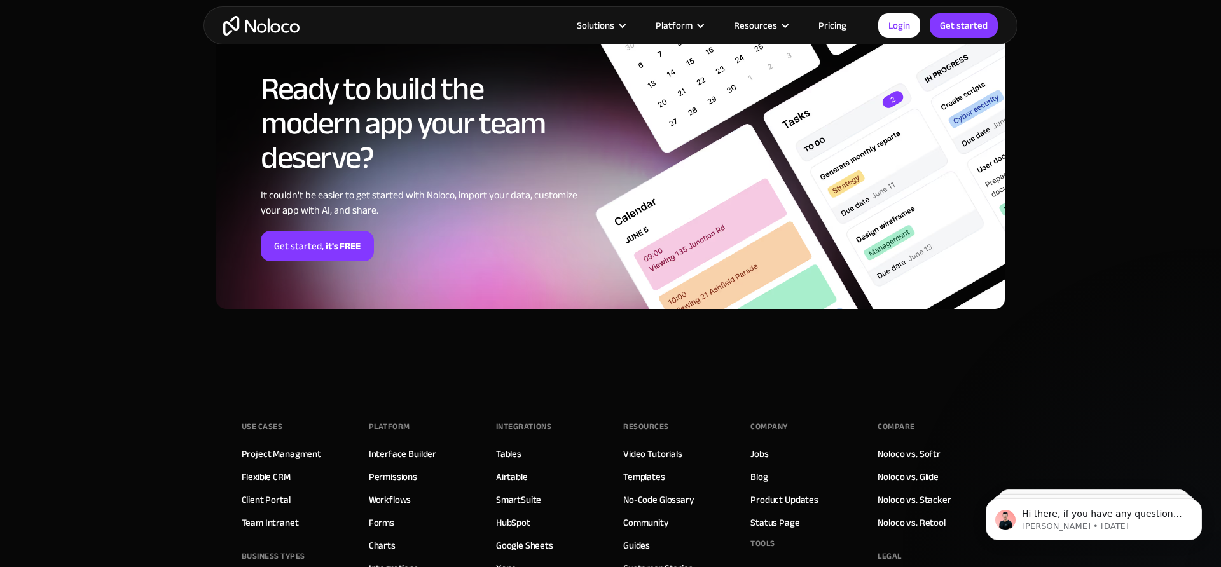
scroll to position [3026, 0]
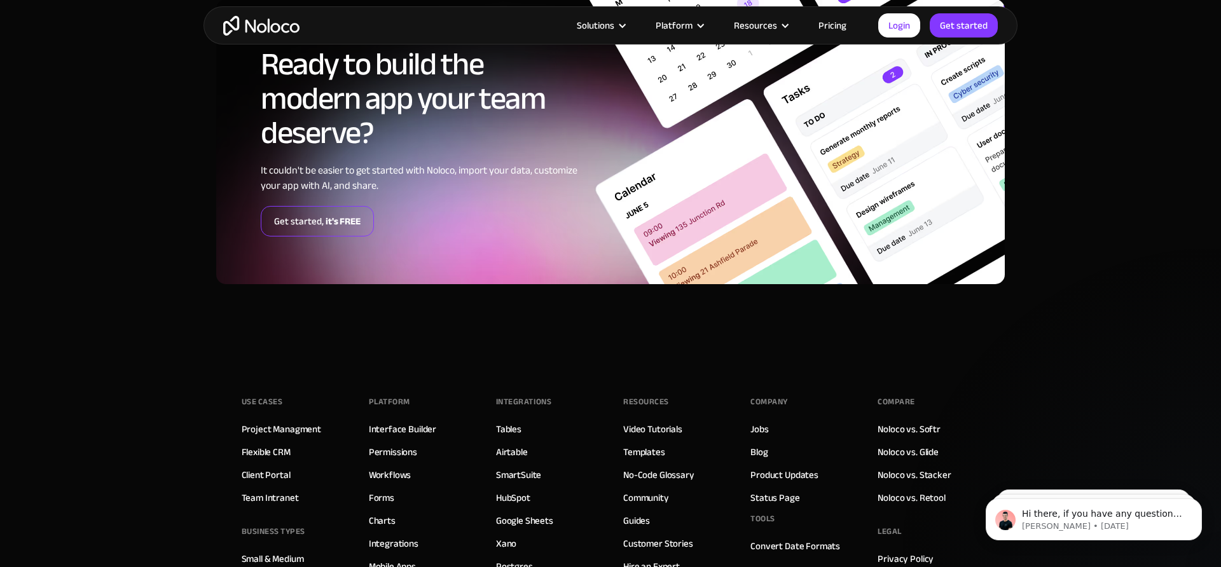
click at [296, 226] on link "Get started, it's FREE" at bounding box center [317, 221] width 113 height 31
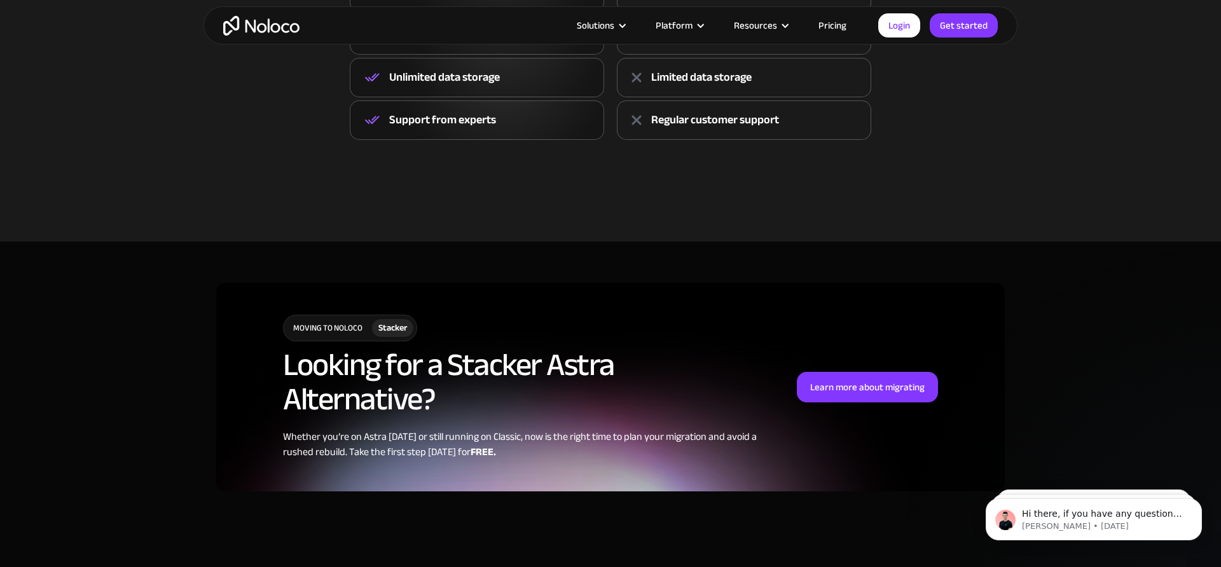
scroll to position [825, 0]
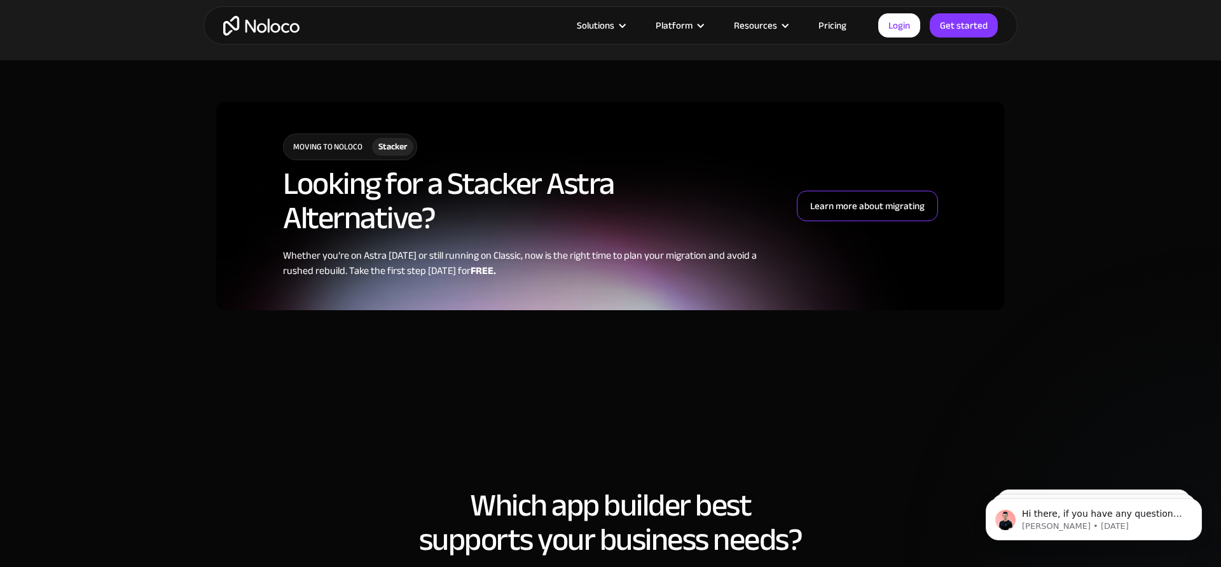
click at [842, 213] on div "Learn more about migrating" at bounding box center [867, 206] width 114 height 17
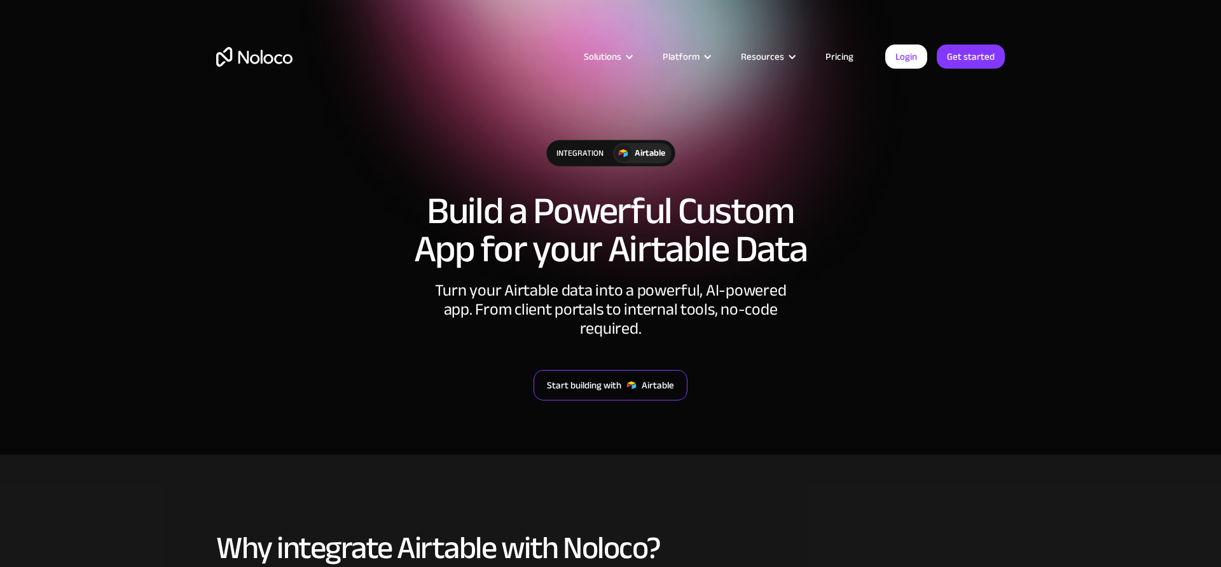
click at [586, 377] on div "Start building with" at bounding box center [584, 385] width 74 height 17
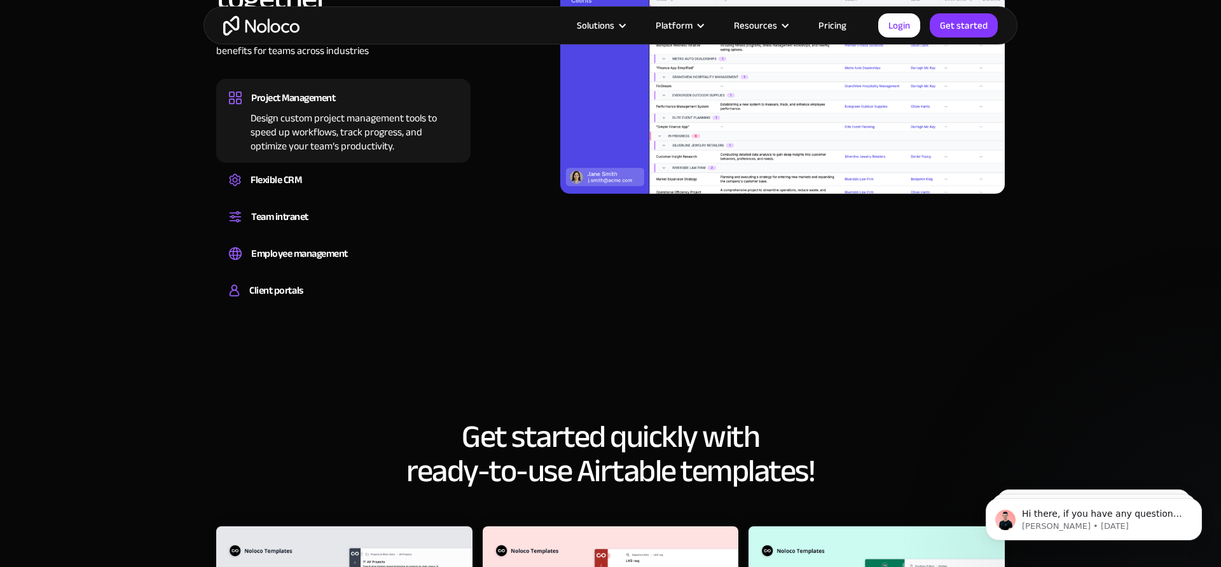
scroll to position [992, 0]
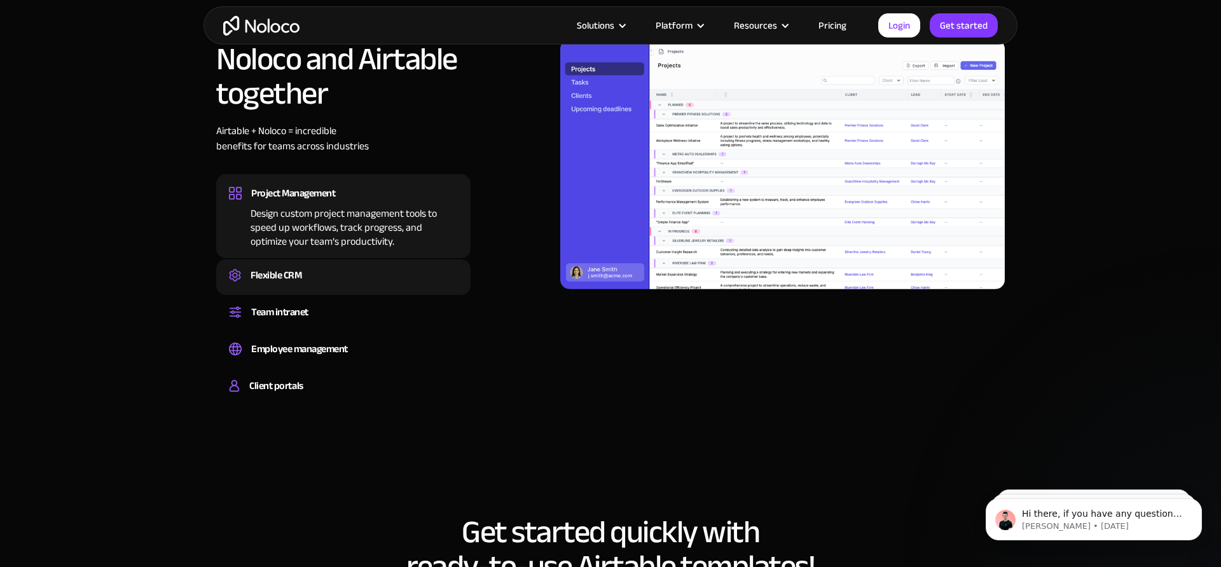
click at [348, 266] on div "Flexible CRM" at bounding box center [343, 275] width 229 height 19
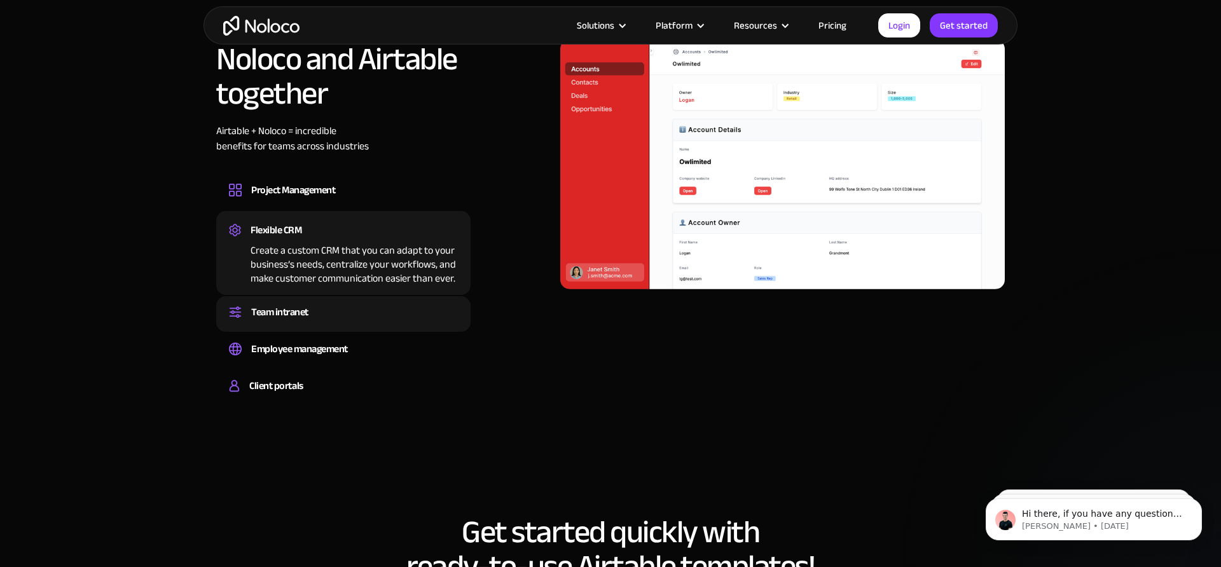
click at [348, 303] on div "Team intranet" at bounding box center [343, 312] width 229 height 19
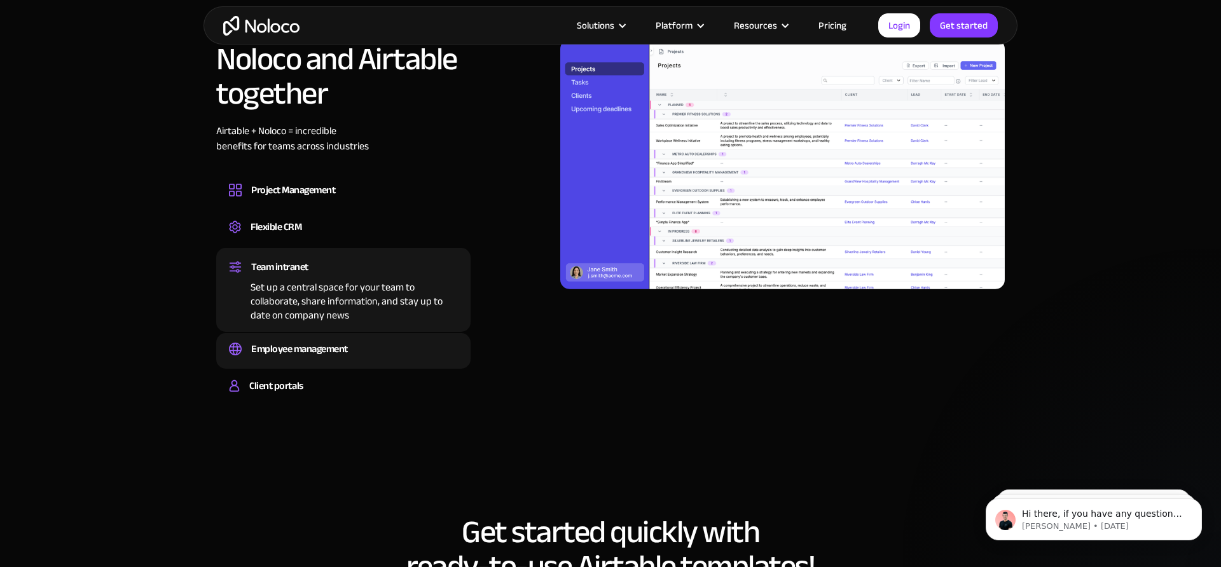
click at [348, 339] on div "Employee management" at bounding box center [299, 348] width 97 height 19
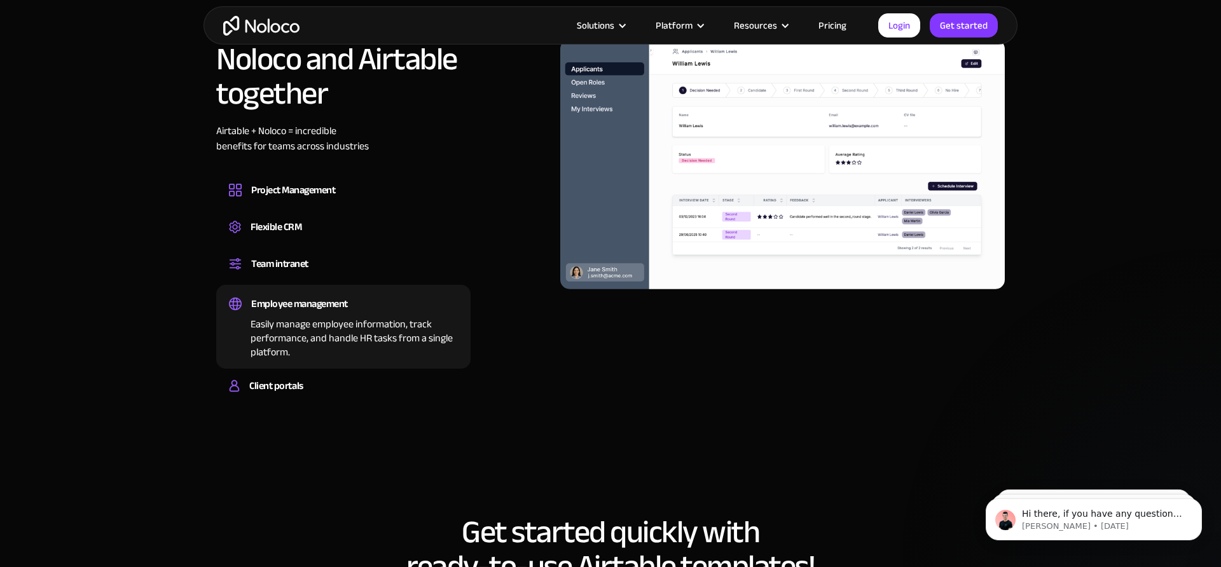
click at [348, 342] on div "Employee management Easily manage employee information, track performance, and …" at bounding box center [343, 327] width 254 height 84
click at [348, 376] on div "Client portals" at bounding box center [343, 385] width 229 height 19
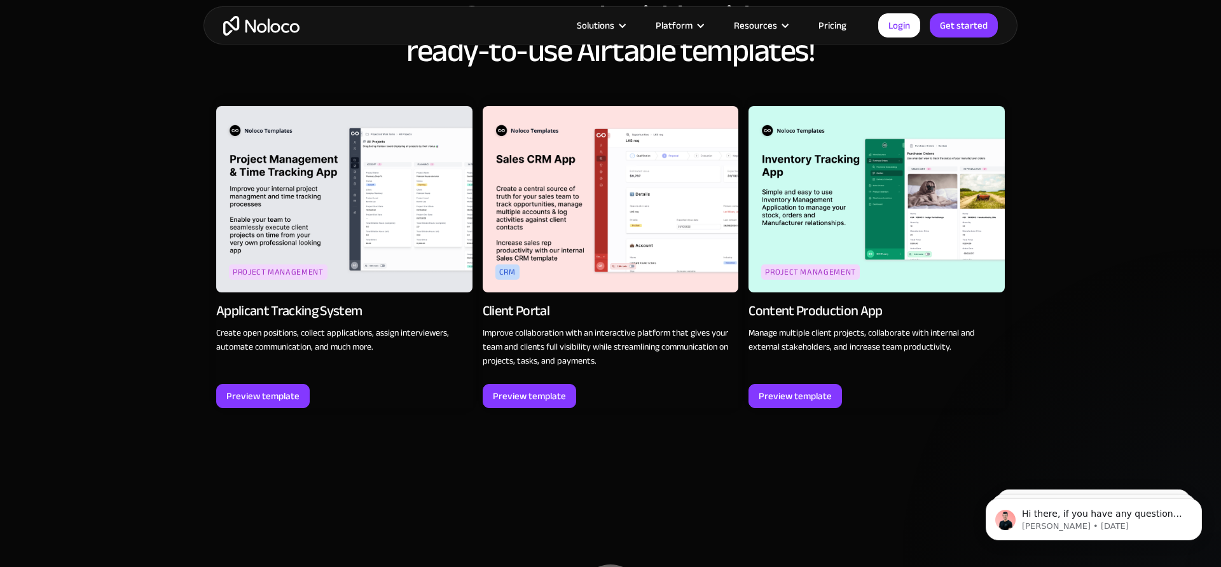
scroll to position [1507, 0]
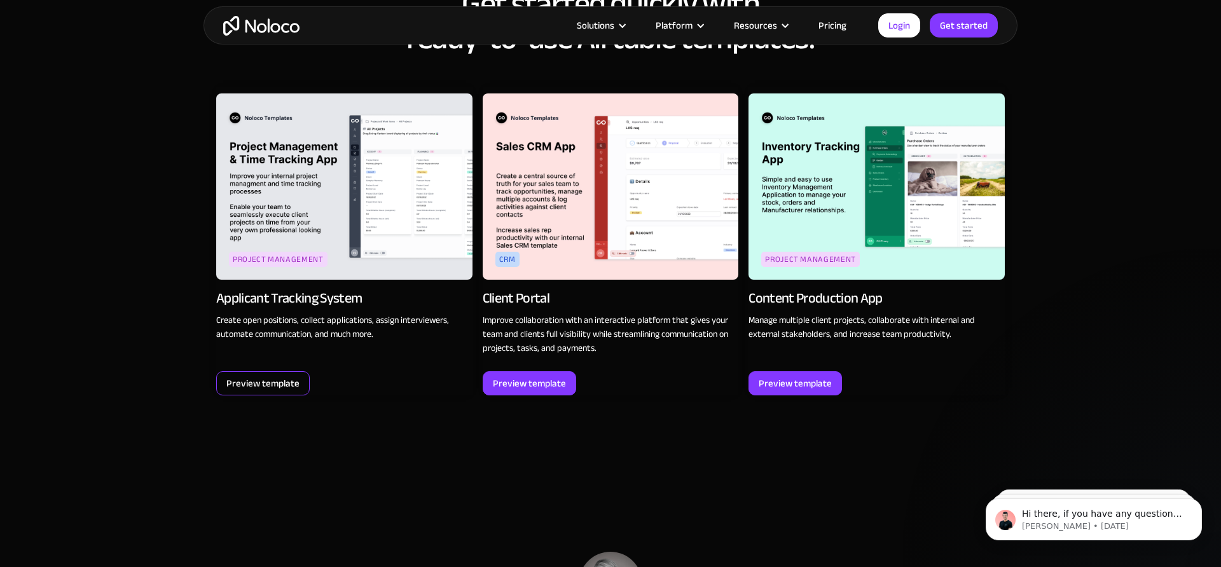
click at [280, 375] on div "Preview template" at bounding box center [262, 383] width 73 height 17
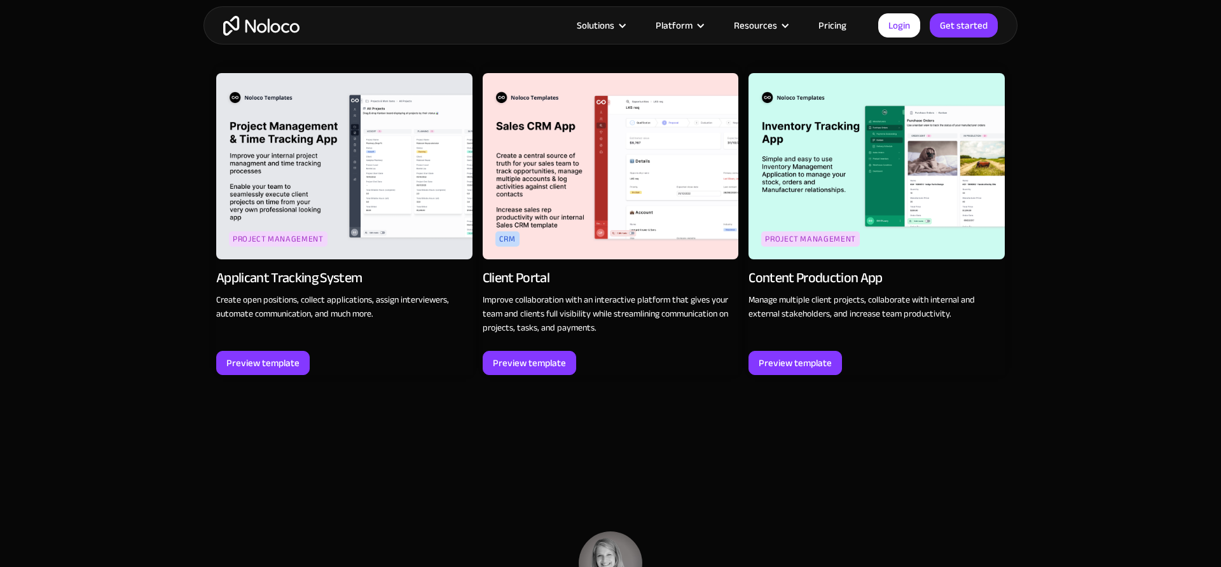
scroll to position [1548, 0]
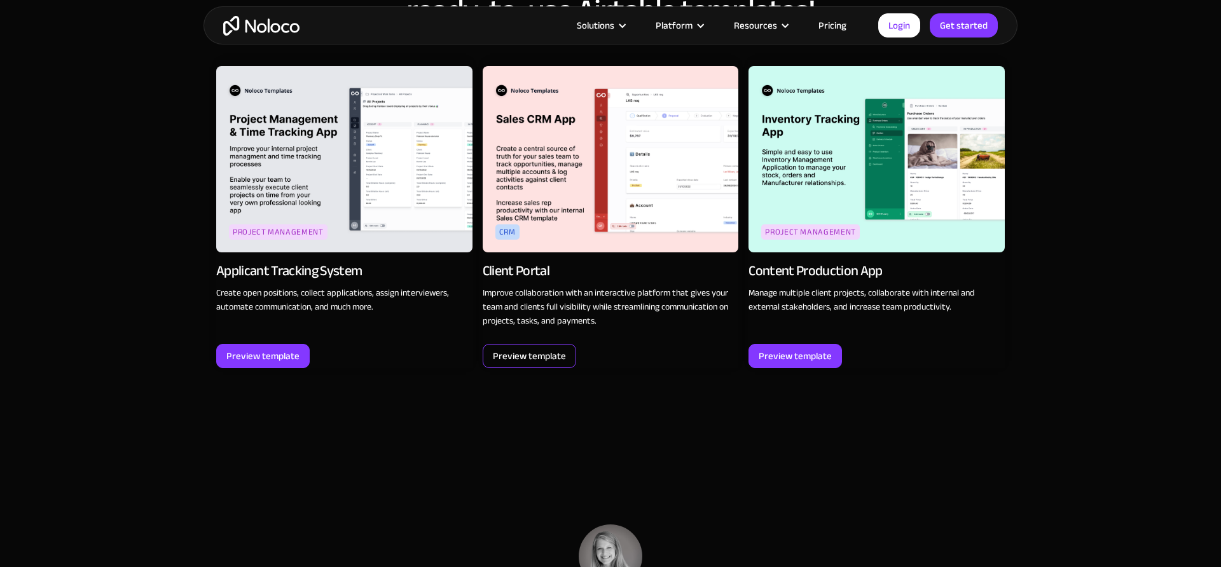
click at [529, 348] on div "Preview template" at bounding box center [529, 356] width 73 height 17
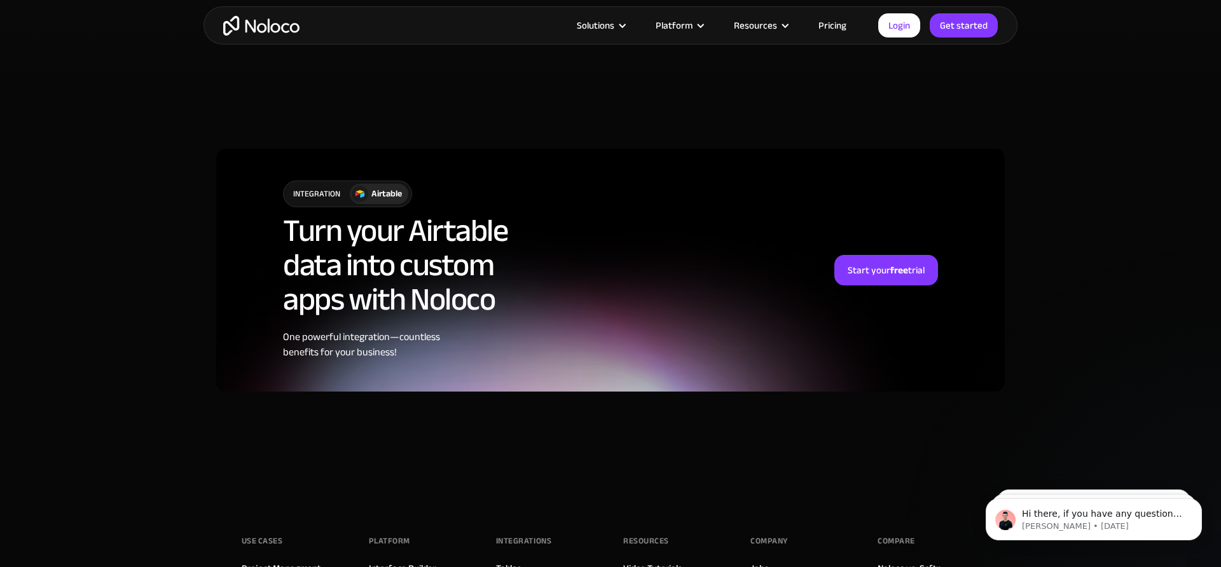
scroll to position [2994, 0]
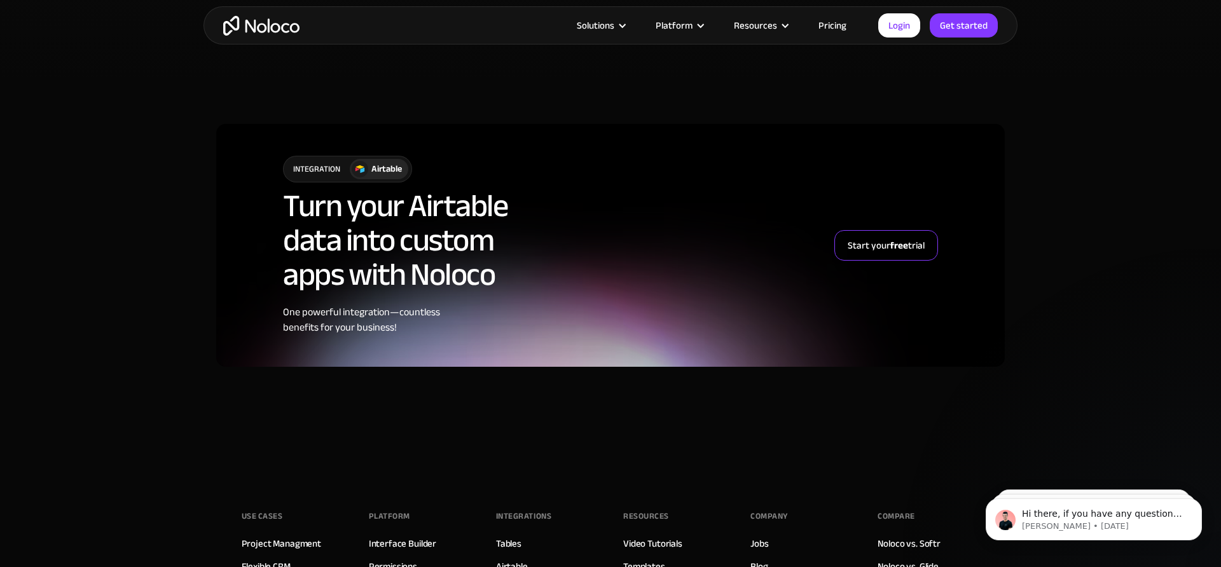
click at [927, 230] on link "Start your free trial" at bounding box center [886, 245] width 104 height 31
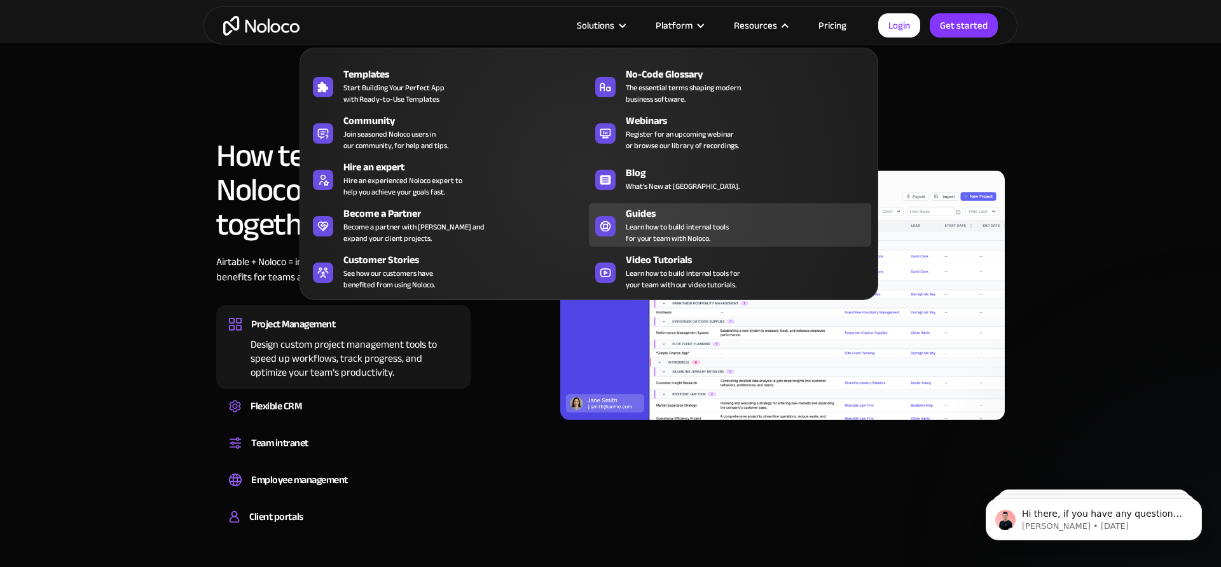
scroll to position [839, 0]
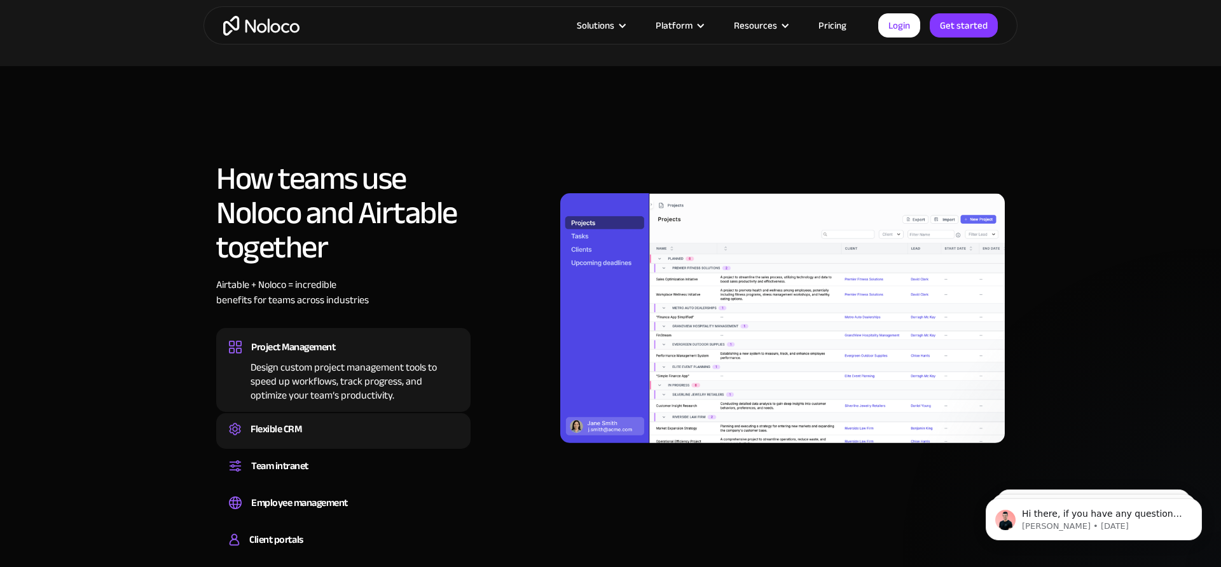
click at [367, 413] on div "Flexible CRM Create a custom CRM that you can adapt to your business’s needs, c…" at bounding box center [343, 431] width 254 height 36
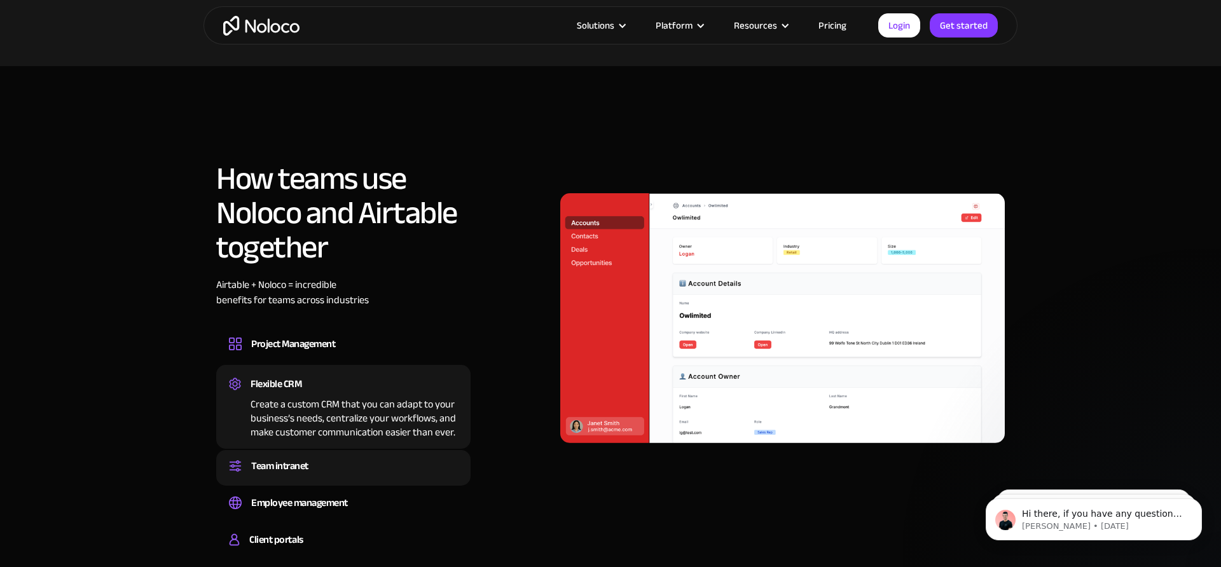
click at [348, 456] on div "Team intranet" at bounding box center [343, 465] width 229 height 19
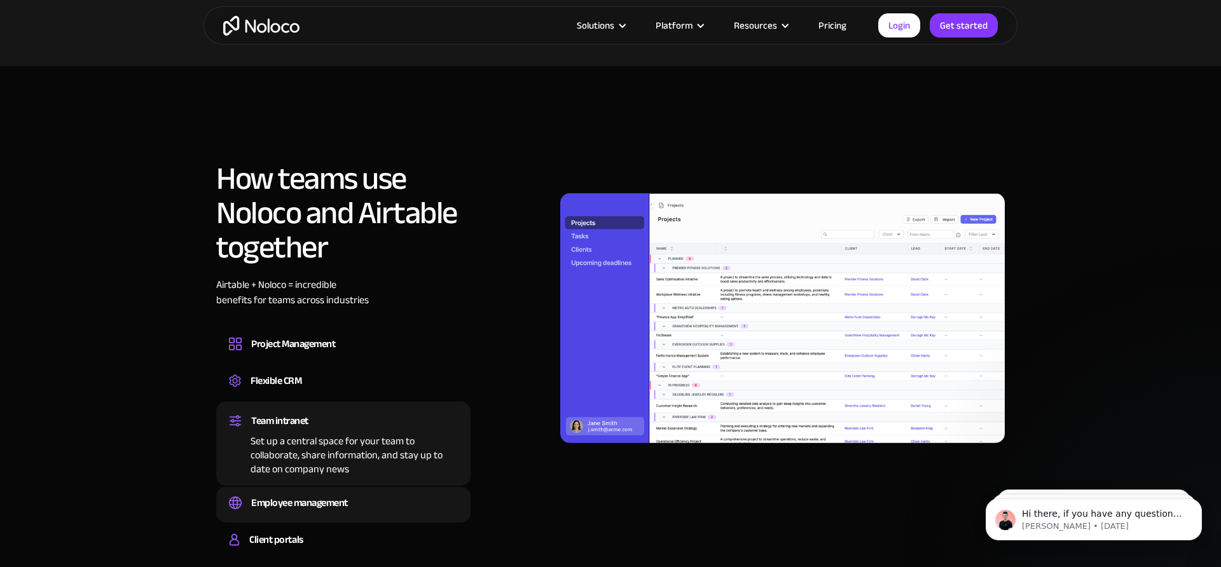
click at [350, 493] on div "Employee management" at bounding box center [343, 502] width 229 height 19
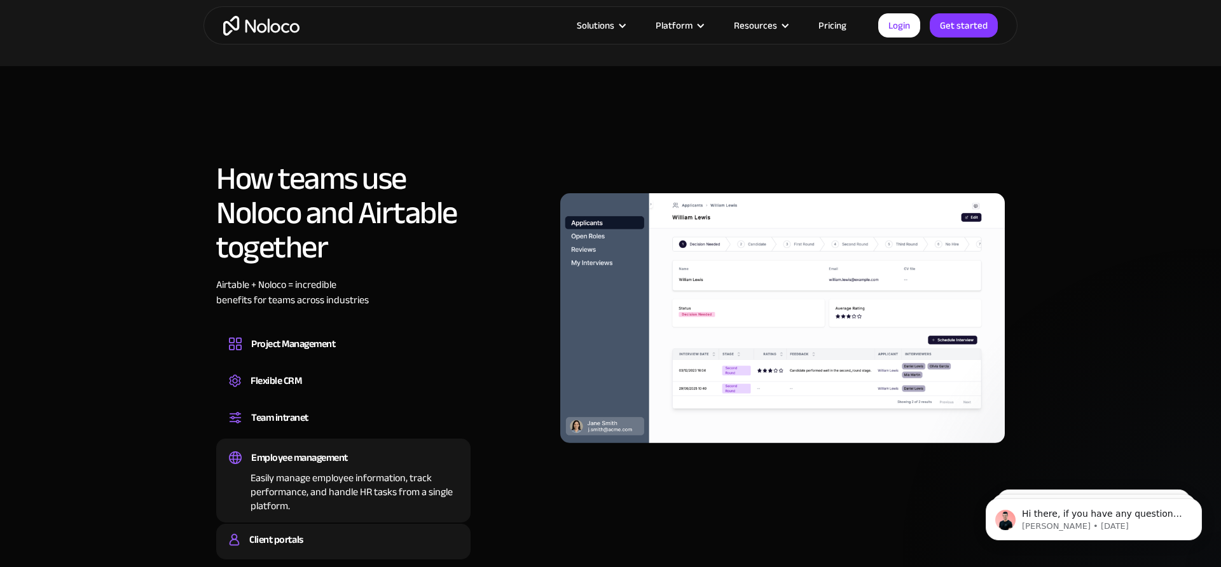
click at [349, 524] on div "Client portals Build a secure, fully-branded, and personalized client portal th…" at bounding box center [343, 542] width 254 height 36
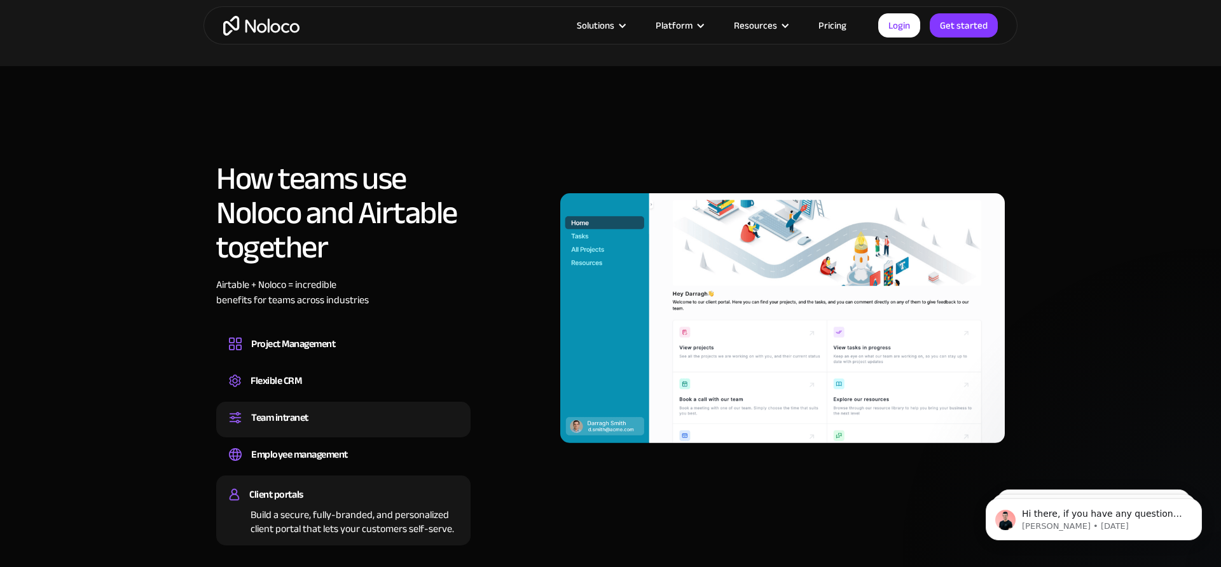
click at [353, 408] on div "Team intranet" at bounding box center [343, 417] width 229 height 19
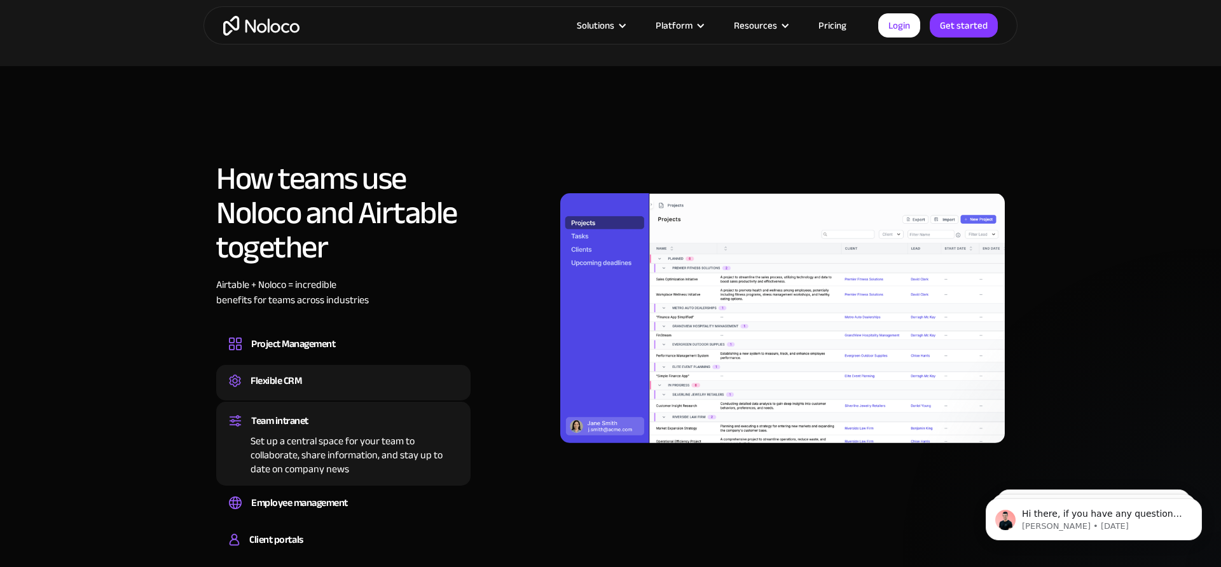
click at [353, 371] on div "Flexible CRM" at bounding box center [343, 380] width 229 height 19
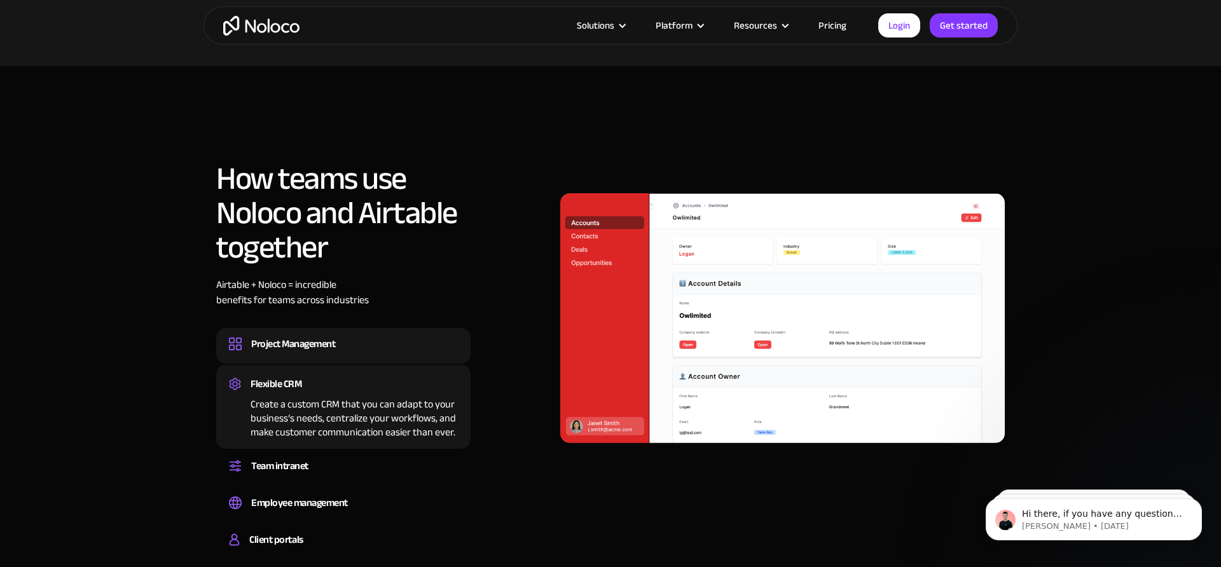
click at [379, 353] on div "Design custom project management tools to speed up workflows, track progress, a…" at bounding box center [343, 355] width 229 height 4
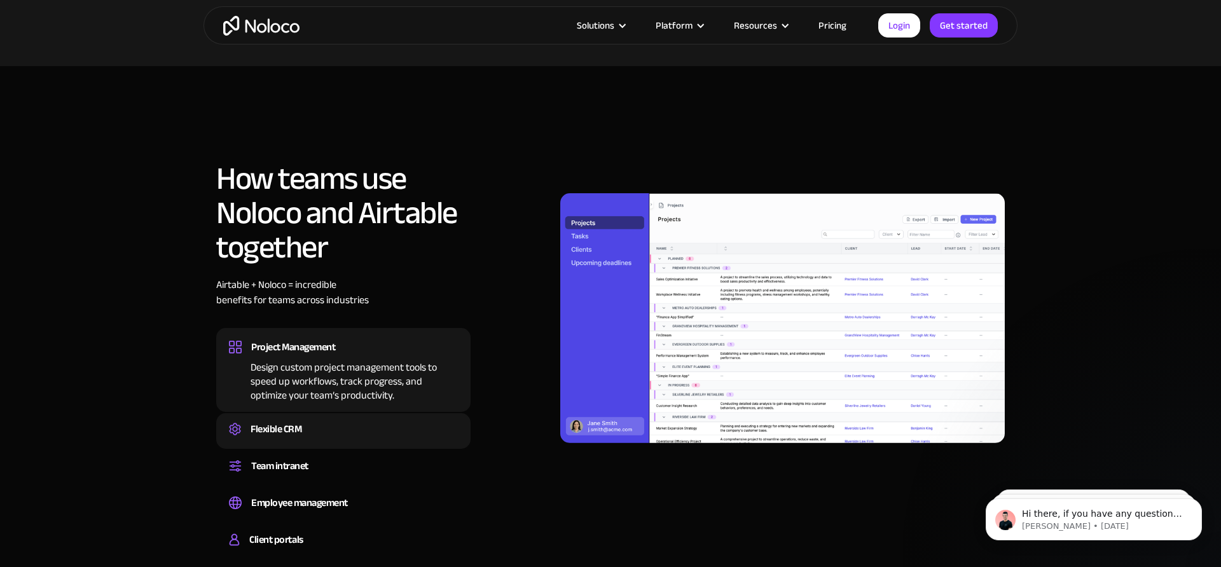
click at [353, 420] on div "Flexible CRM" at bounding box center [343, 429] width 229 height 19
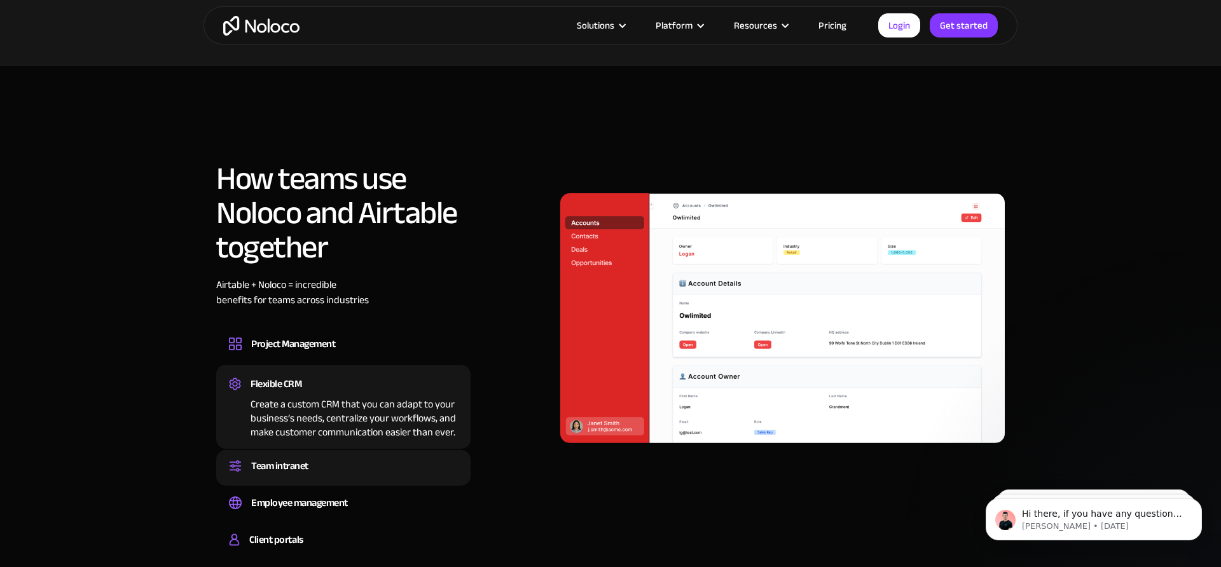
click at [355, 456] on div "Team intranet" at bounding box center [343, 465] width 229 height 19
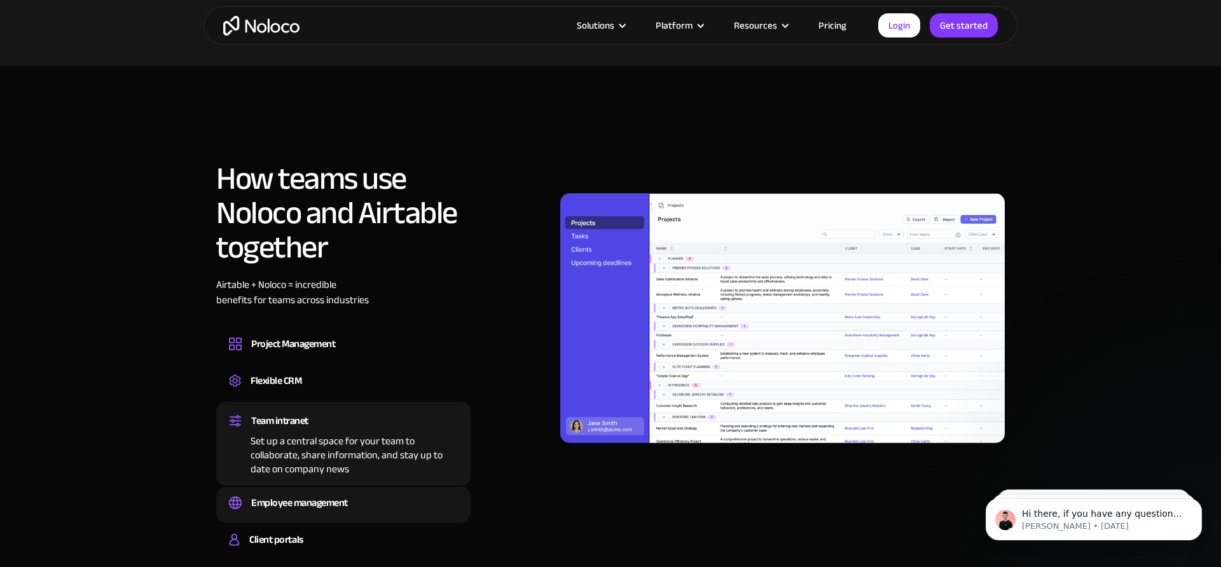
click at [355, 487] on div "Employee management Easily manage employee information, track performance, and …" at bounding box center [343, 505] width 254 height 36
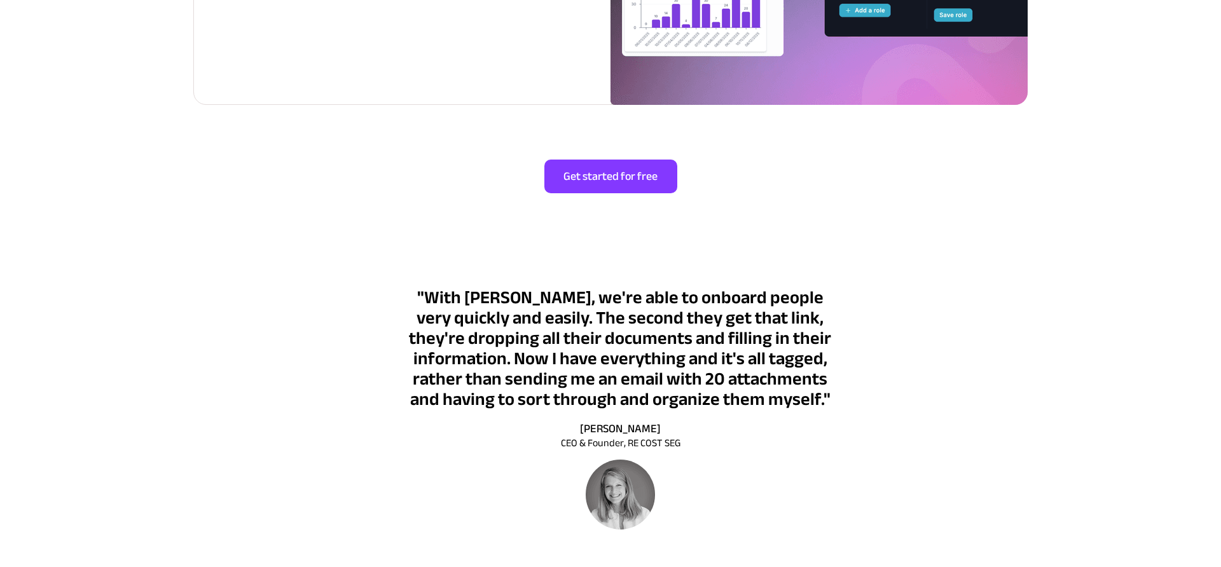
scroll to position [2755, 0]
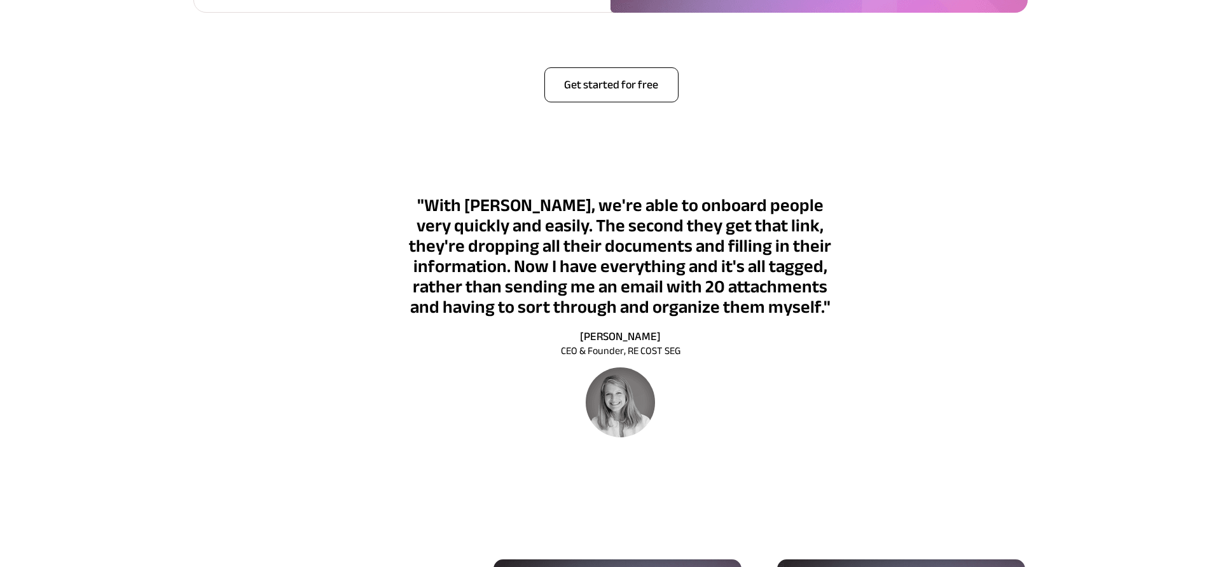
click at [628, 100] on link "Get started for free" at bounding box center [611, 84] width 134 height 35
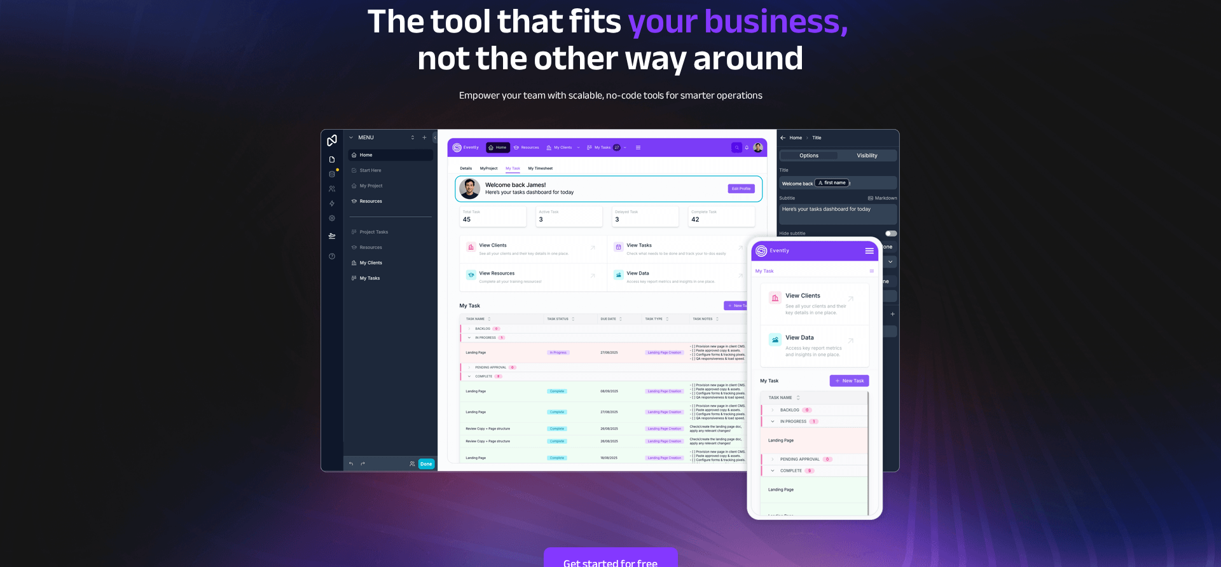
scroll to position [241, 0]
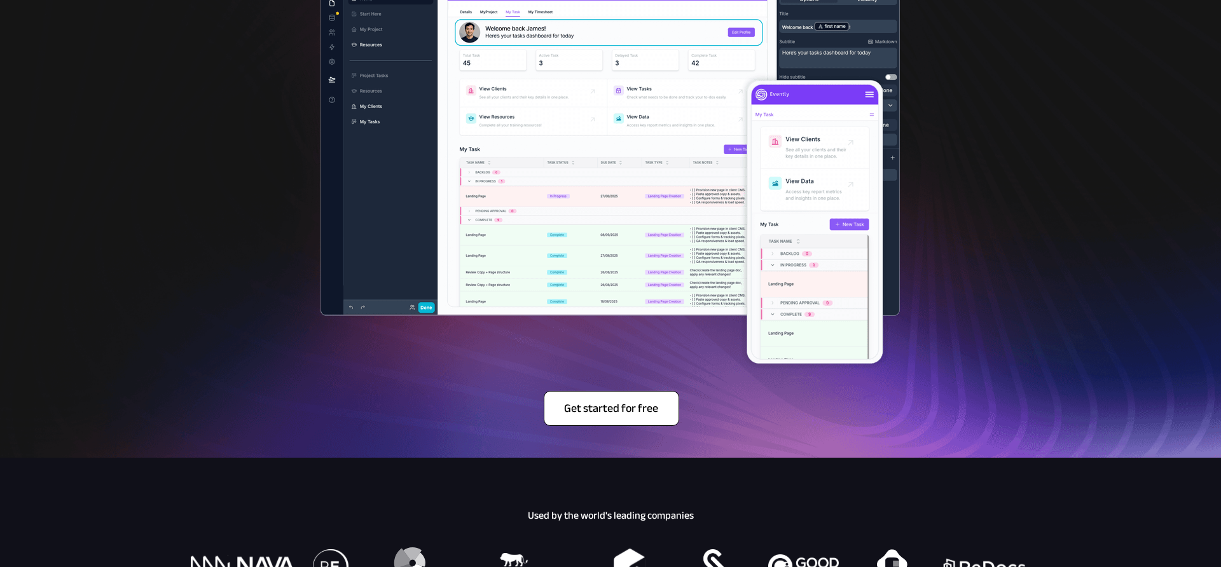
click at [564, 412] on span "Get started for free" at bounding box center [611, 409] width 134 height 14
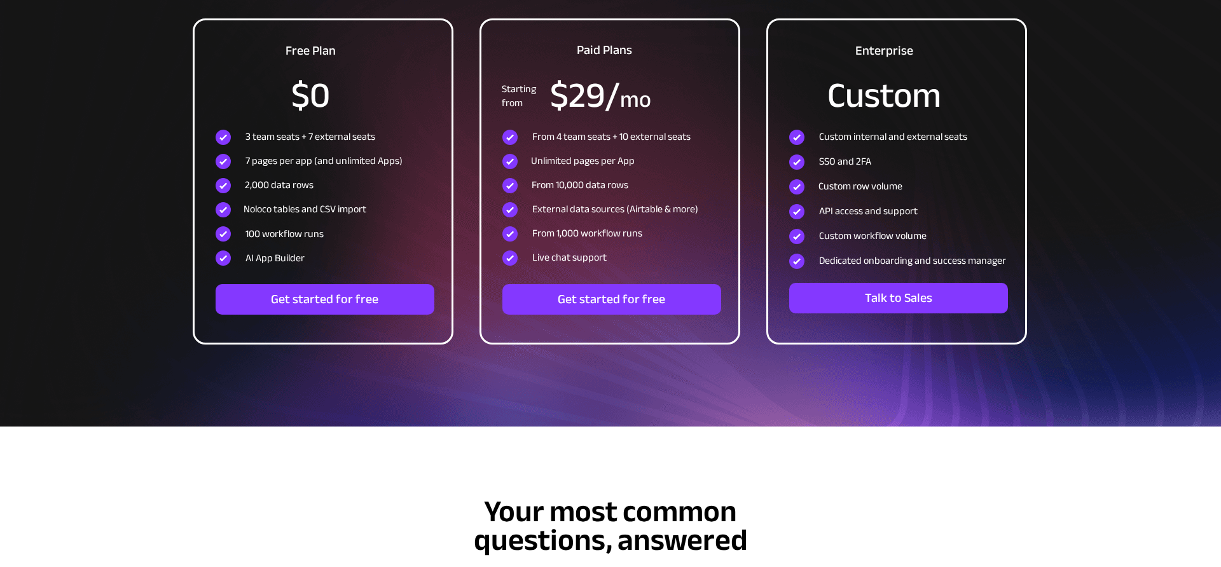
scroll to position [3989, 0]
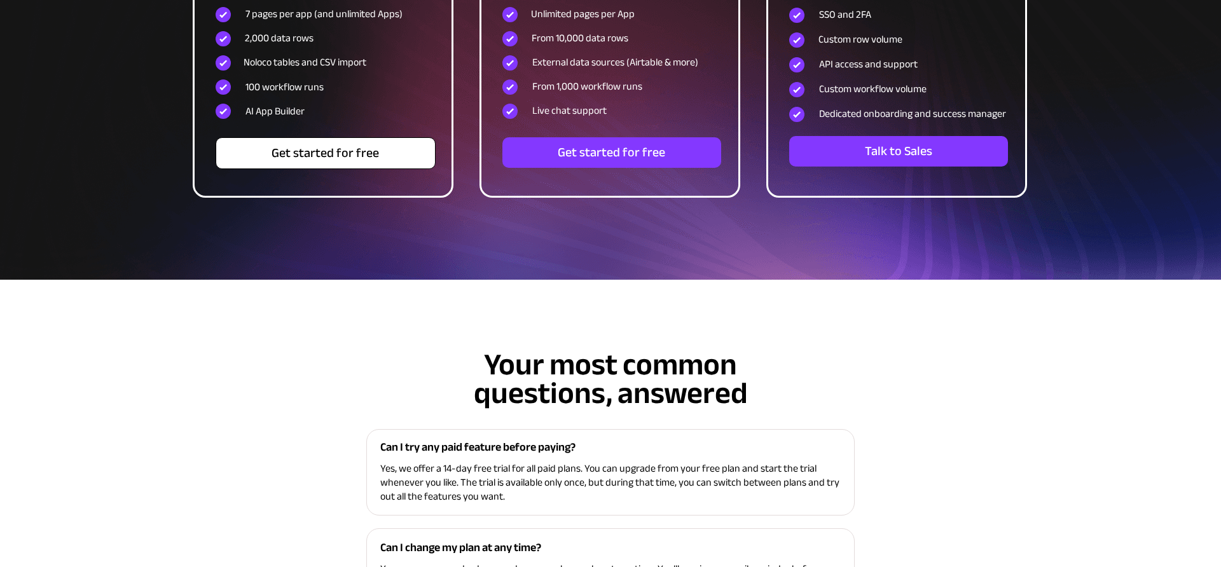
click at [353, 160] on span "Get started for free" at bounding box center [325, 153] width 219 height 15
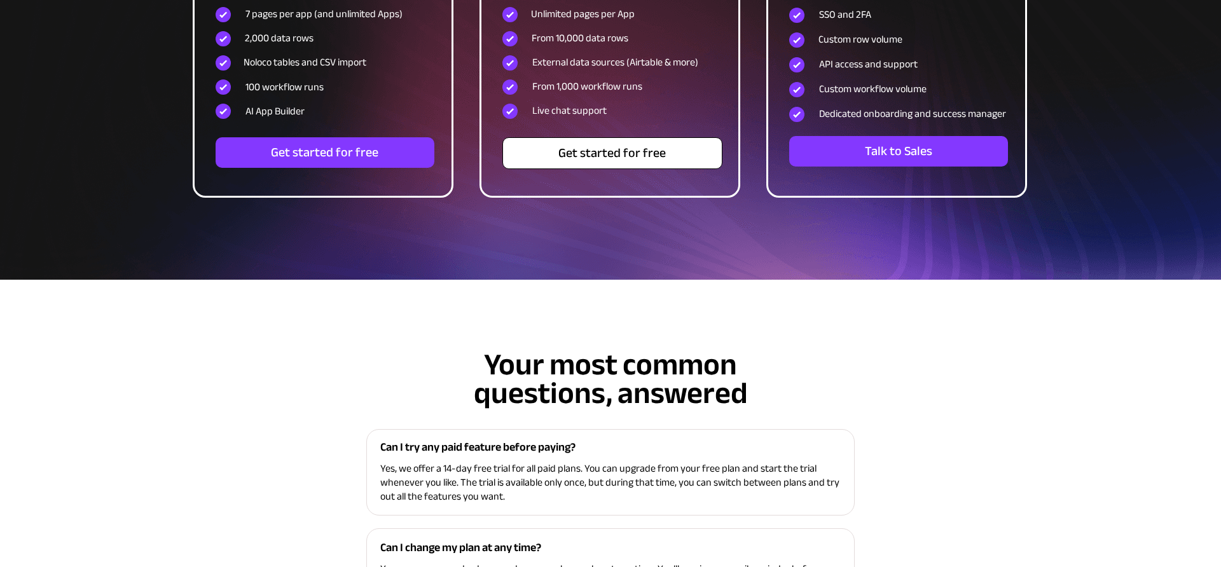
click at [601, 157] on span "Get started for free" at bounding box center [612, 153] width 219 height 15
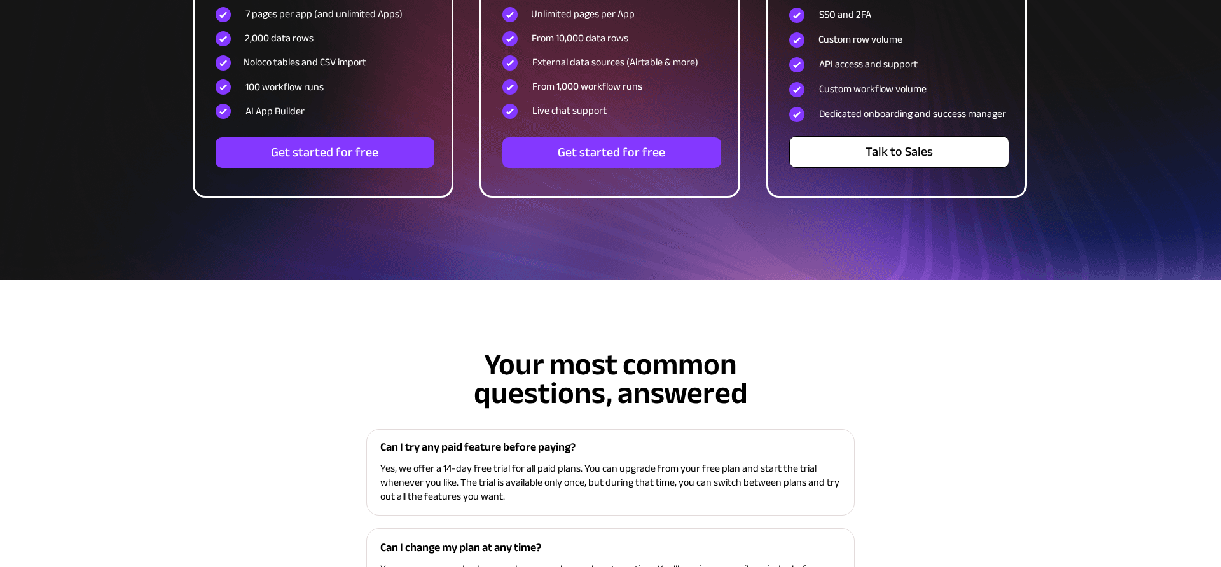
click at [901, 159] on span "Talk to Sales" at bounding box center [899, 151] width 219 height 15
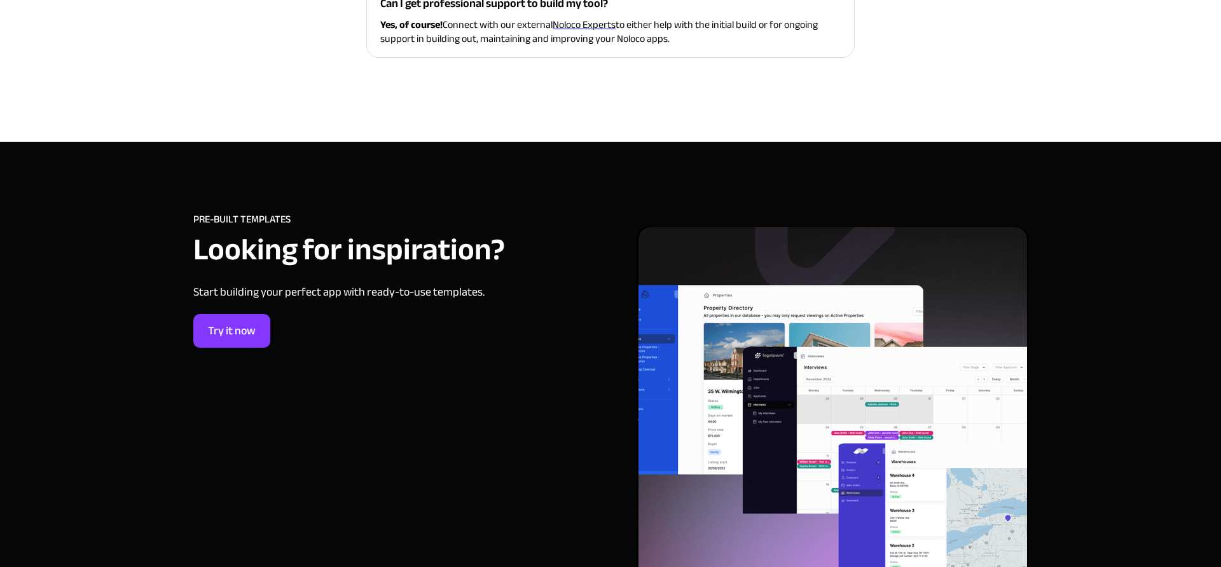
scroll to position [4886, 0]
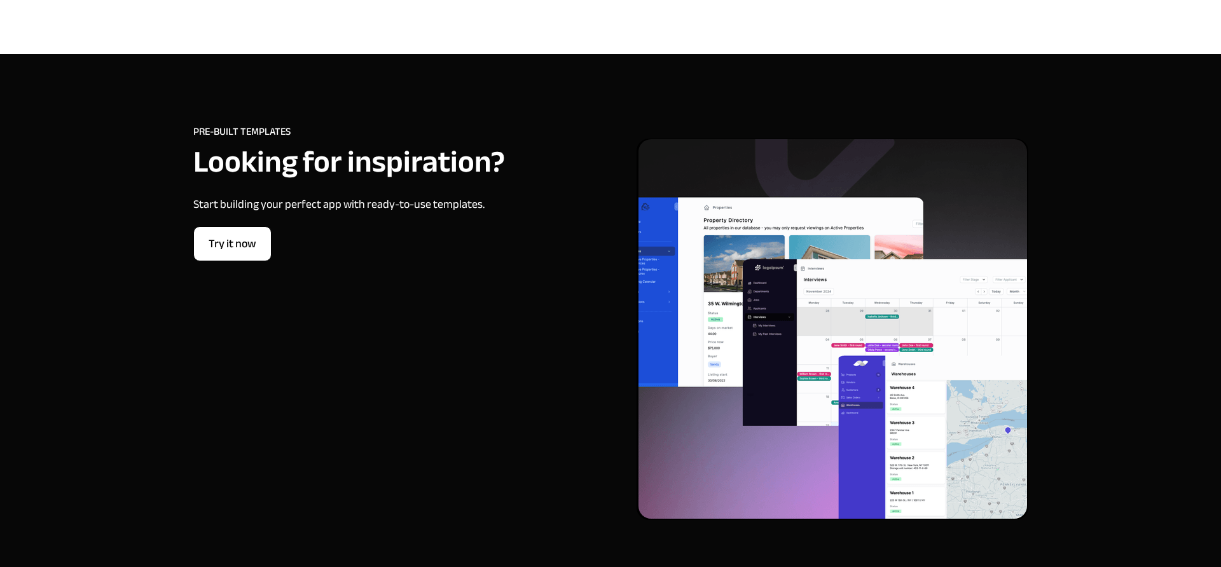
click at [246, 246] on span "Try it now" at bounding box center [232, 244] width 77 height 14
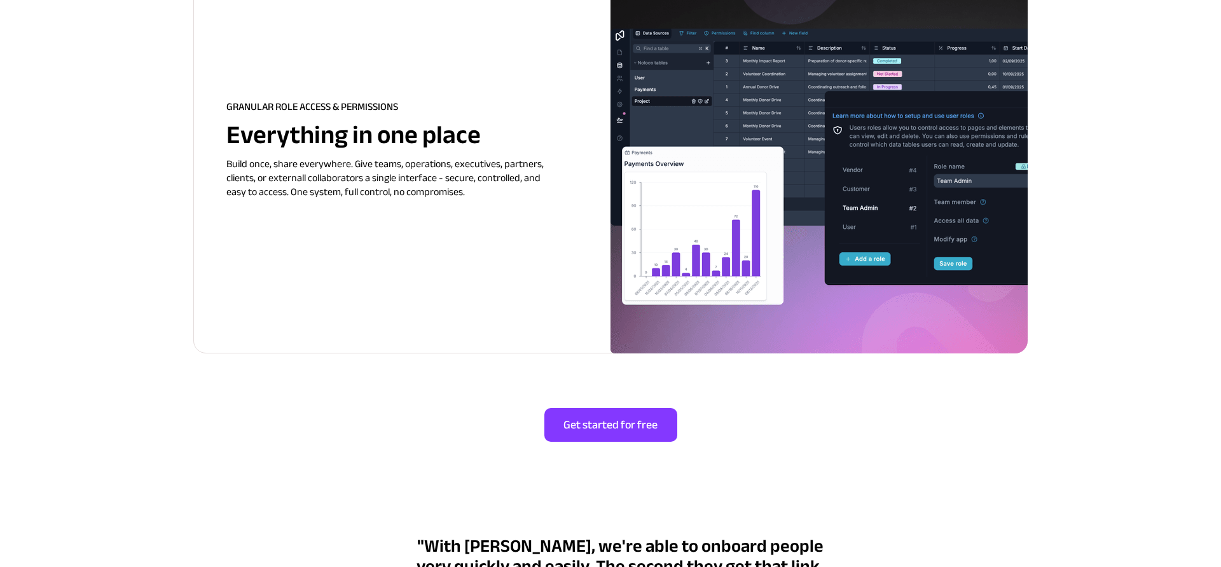
scroll to position [2391, 0]
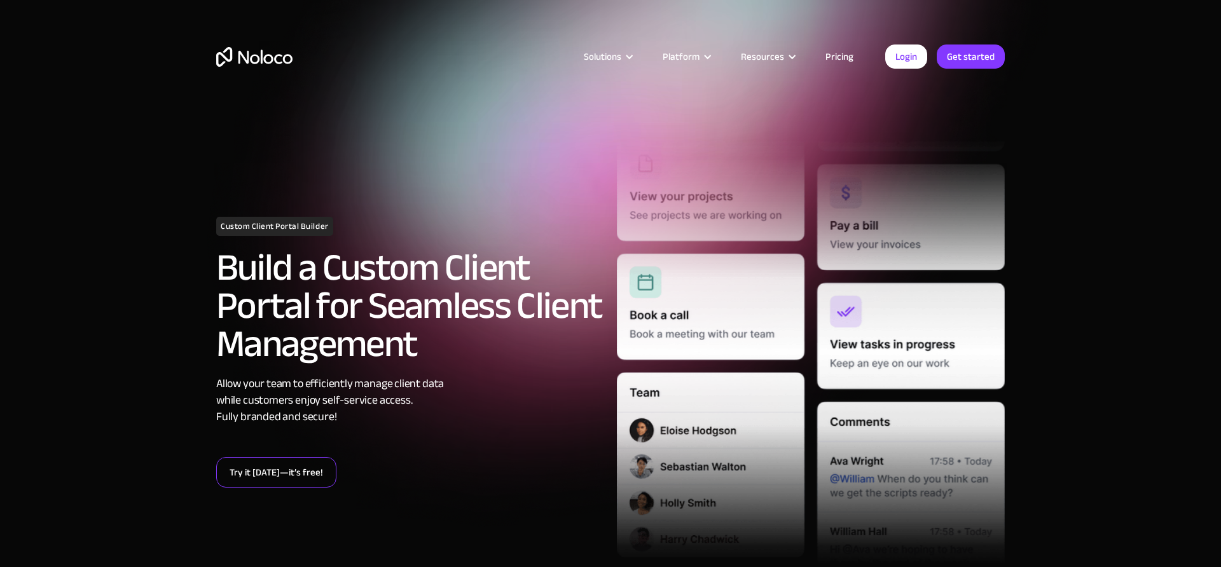
click at [269, 476] on link "Try it [DATE]—it’s free!" at bounding box center [276, 472] width 120 height 31
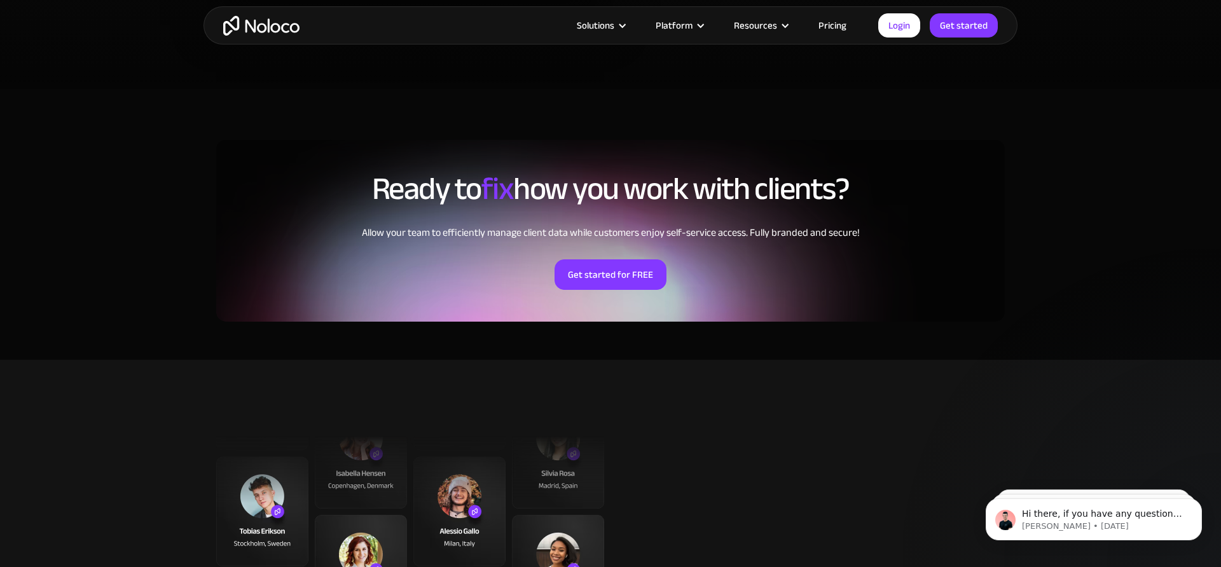
scroll to position [2907, 0]
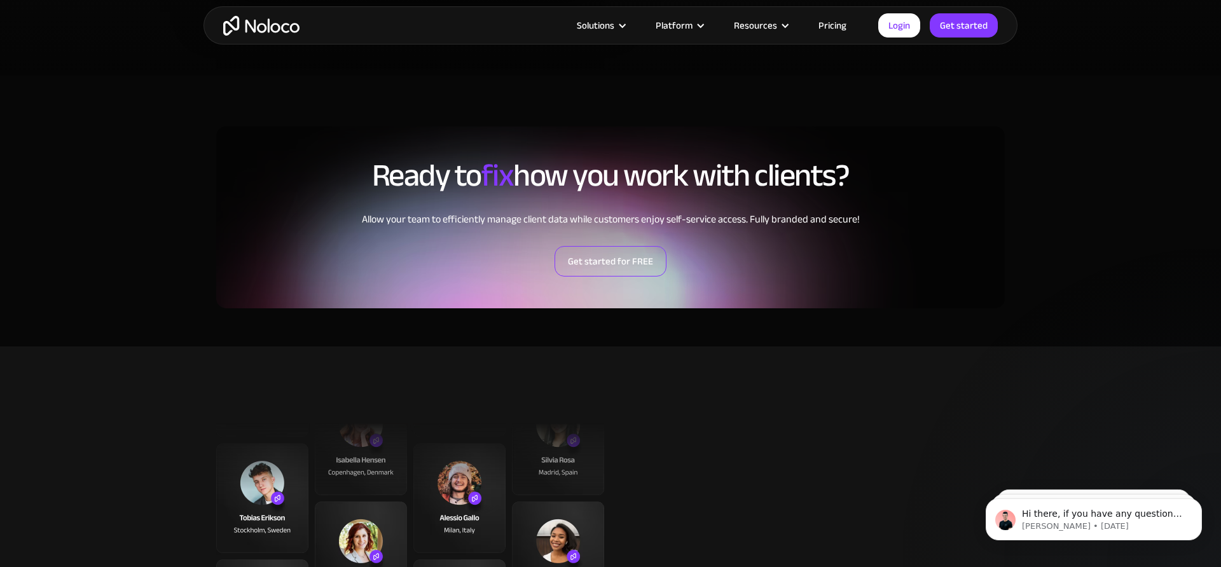
click at [621, 258] on link "Get started for FREE" at bounding box center [610, 261] width 112 height 31
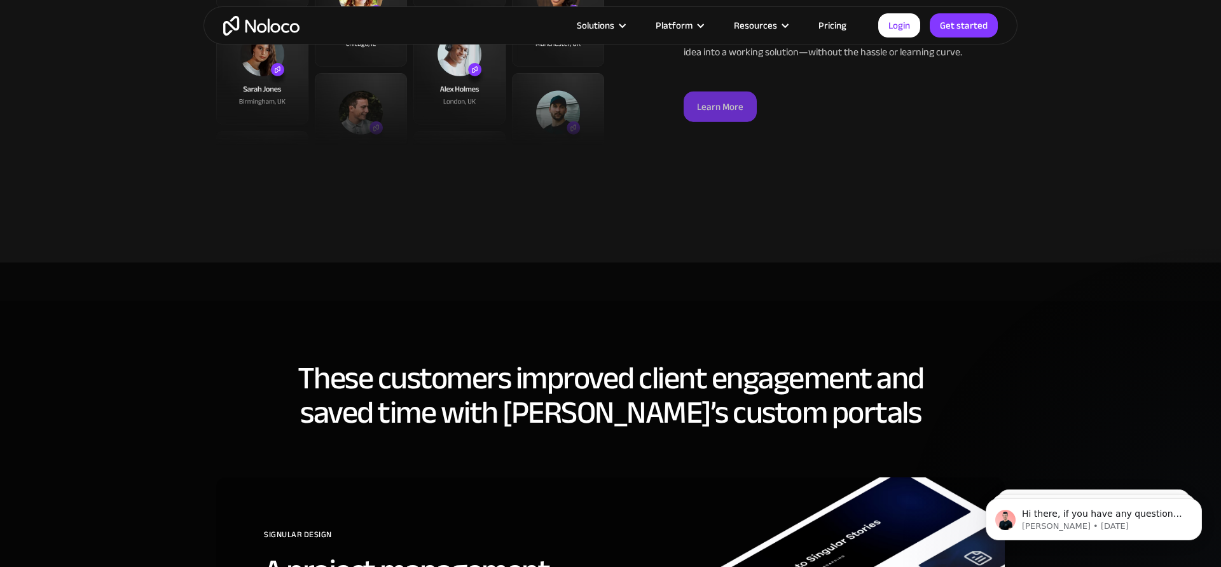
scroll to position [3486, 0]
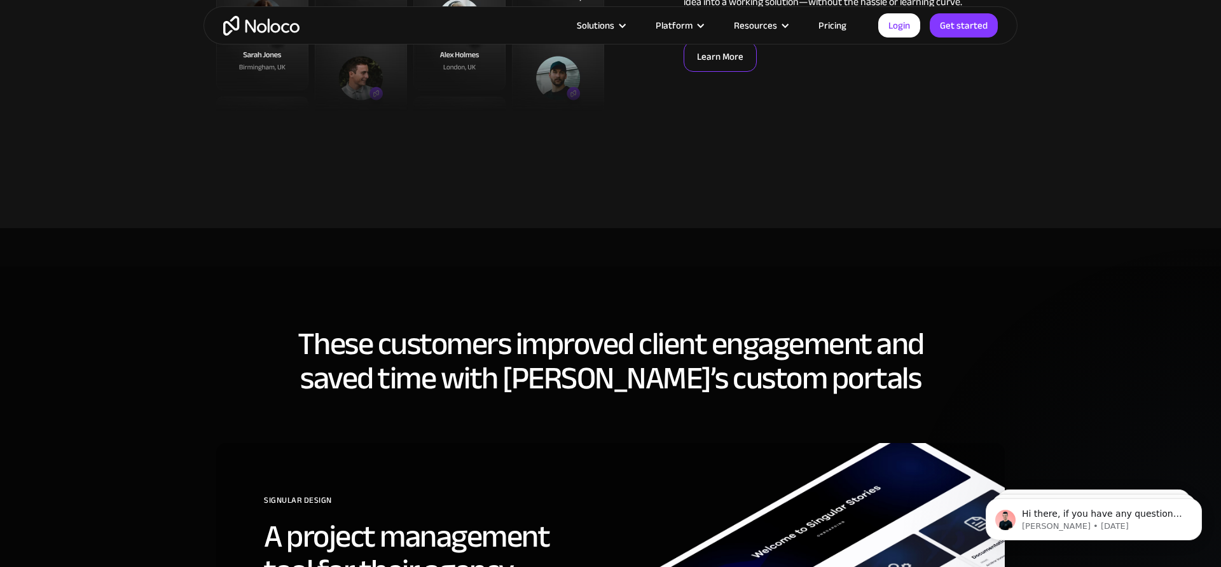
click at [746, 57] on link "Learn More" at bounding box center [719, 56] width 73 height 31
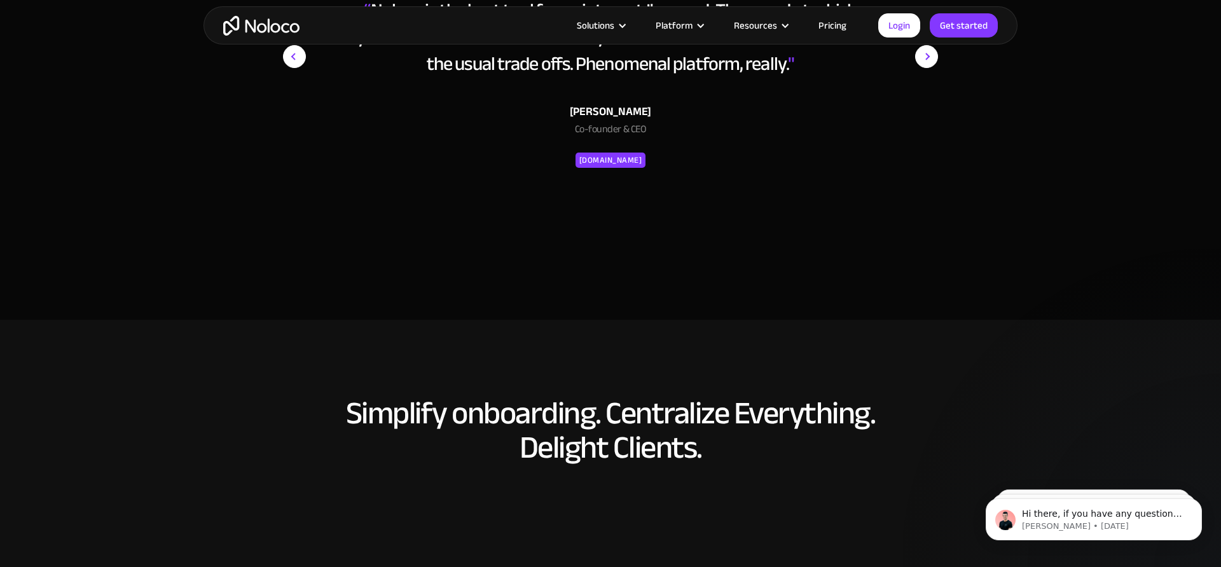
scroll to position [5269, 0]
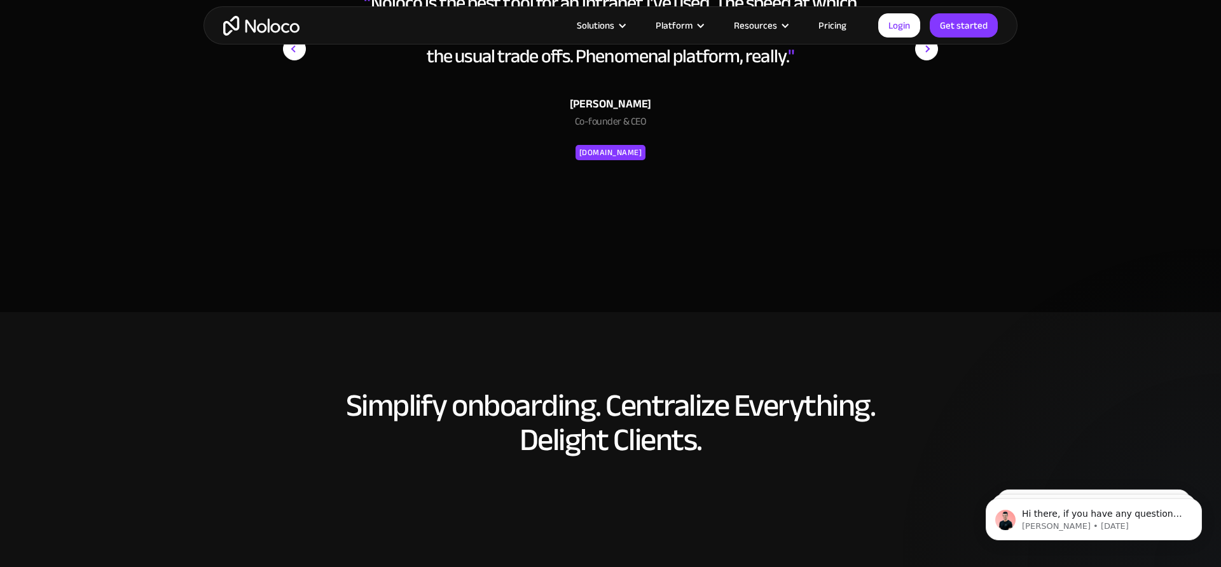
click at [617, 153] on div "[DOMAIN_NAME]" at bounding box center [610, 152] width 63 height 15
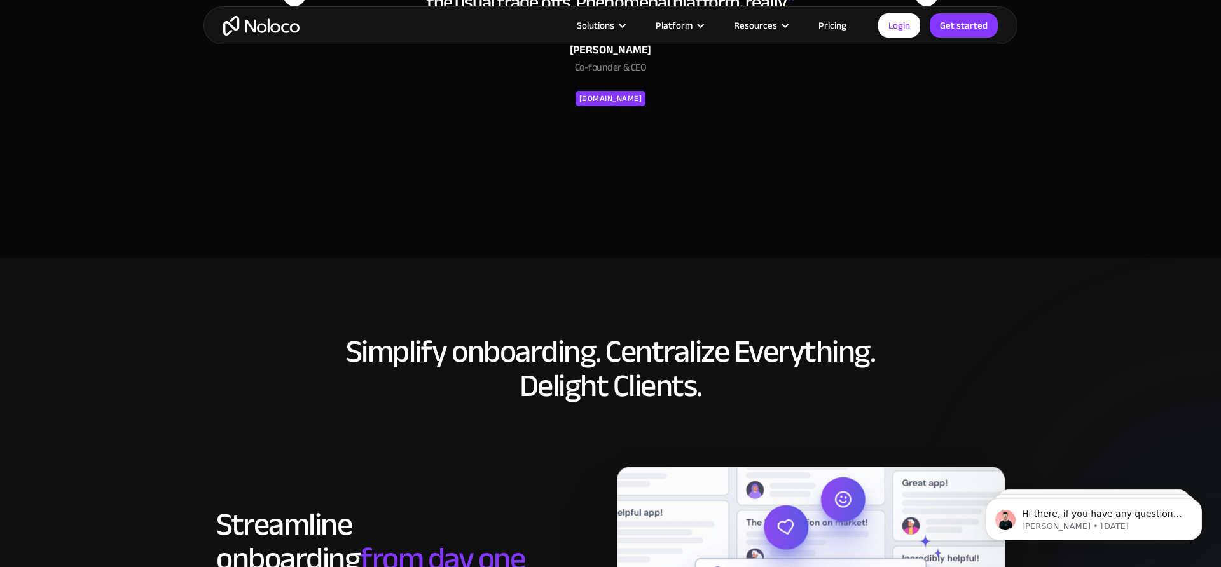
scroll to position [5314, 0]
